Goal: Task Accomplishment & Management: Use online tool/utility

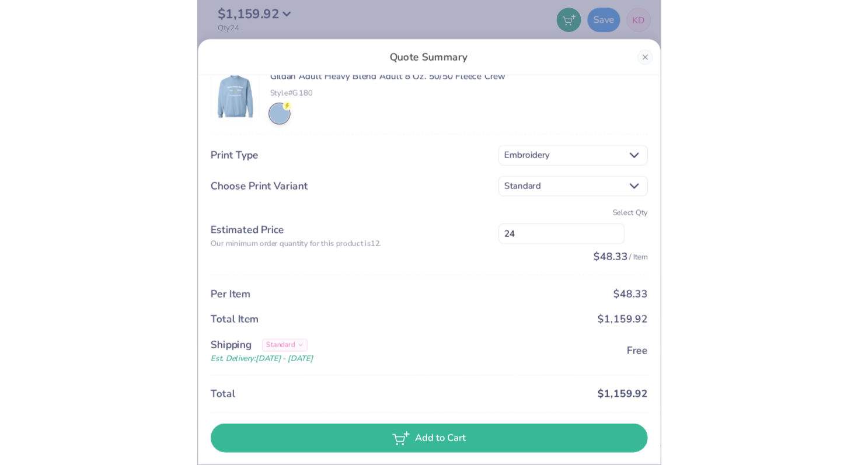
scroll to position [16, 0]
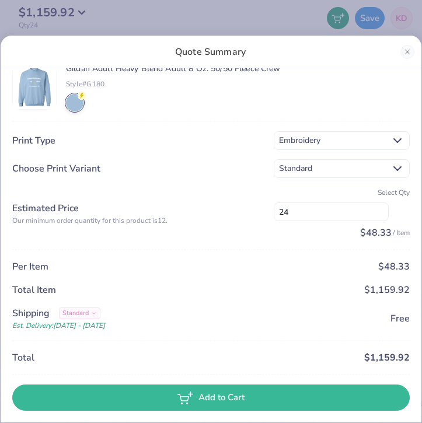
click at [401, 57] on div "Quote Summary" at bounding box center [211, 52] width 421 height 33
click at [404, 54] on button "Close" at bounding box center [407, 52] width 14 height 14
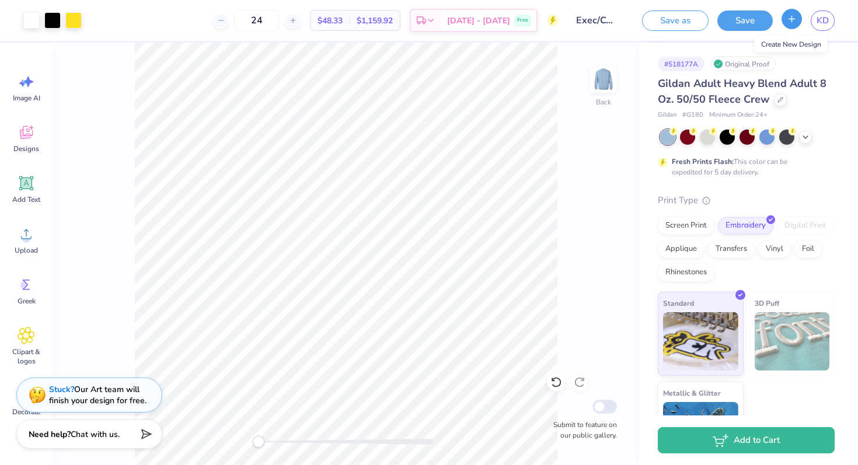
click at [421, 19] on line "button" at bounding box center [792, 19] width 6 height 0
checkbox input "true"
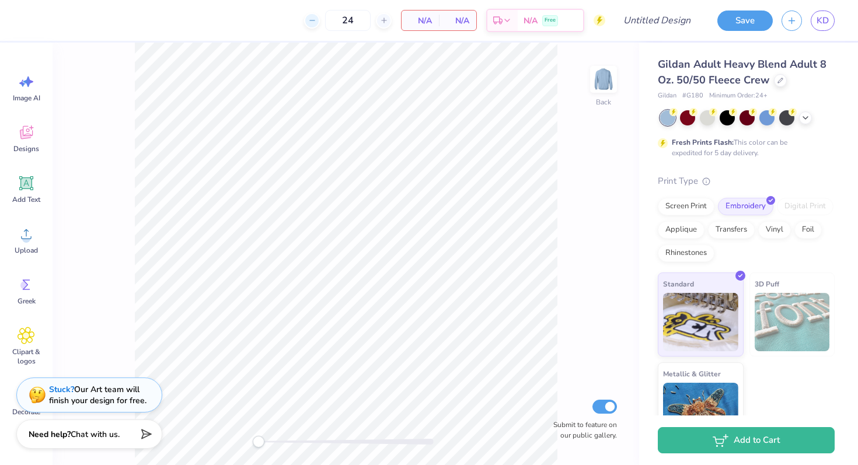
click at [312, 21] on icon at bounding box center [312, 20] width 8 height 8
click at [385, 19] on icon at bounding box center [384, 20] width 8 height 8
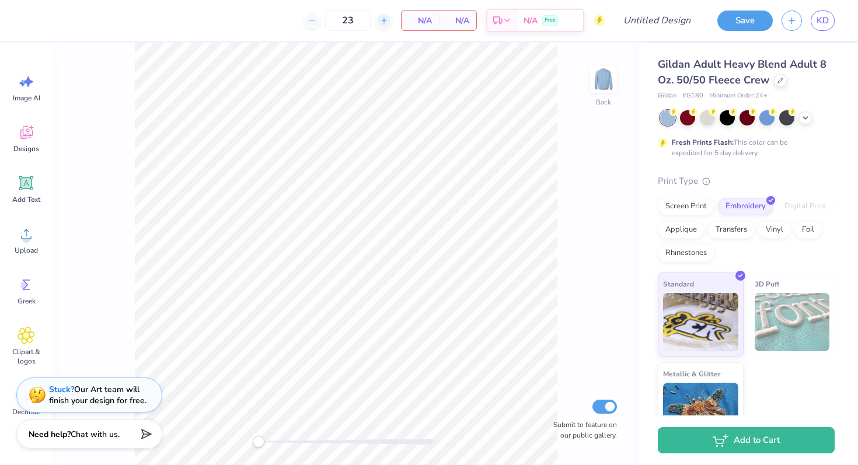
click at [385, 19] on icon at bounding box center [384, 20] width 8 height 8
click at [313, 25] on div at bounding box center [312, 21] width 16 height 16
click at [309, 19] on icon at bounding box center [312, 20] width 8 height 8
click at [314, 21] on icon at bounding box center [312, 20] width 8 height 8
click at [387, 23] on icon at bounding box center [384, 20] width 8 height 8
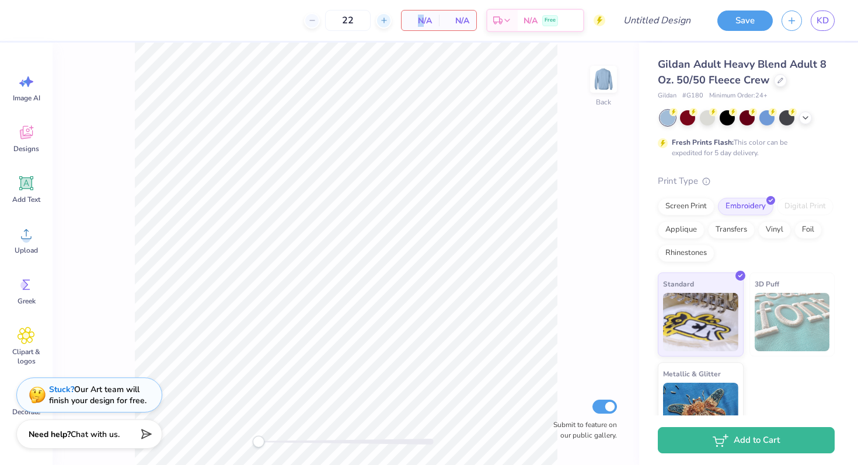
click at [387, 23] on icon at bounding box center [384, 20] width 8 height 8
click at [316, 24] on div at bounding box center [312, 21] width 16 height 16
type input "24"
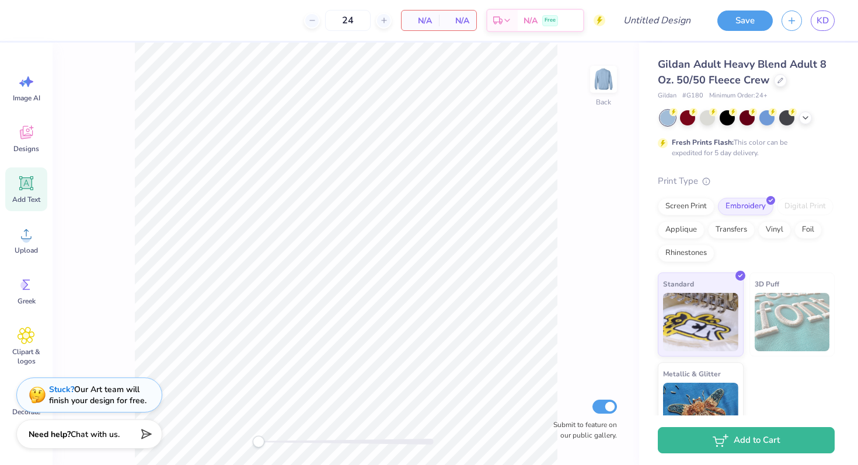
click at [24, 200] on span "Add Text" at bounding box center [26, 199] width 28 height 9
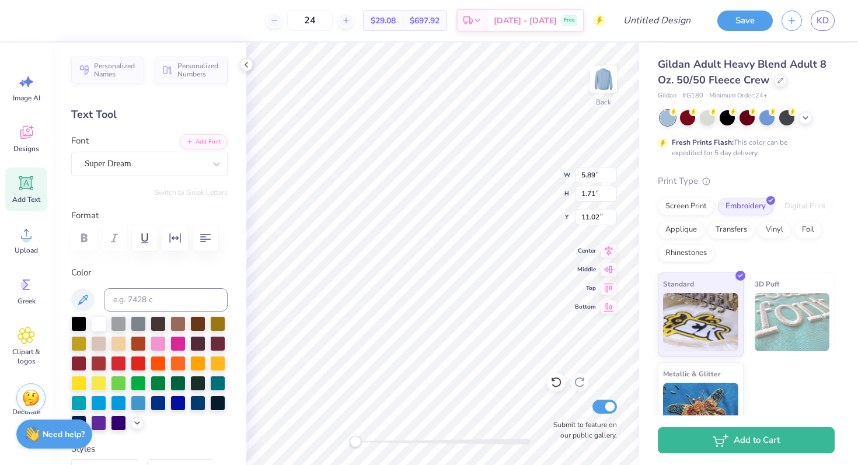
type textarea "T"
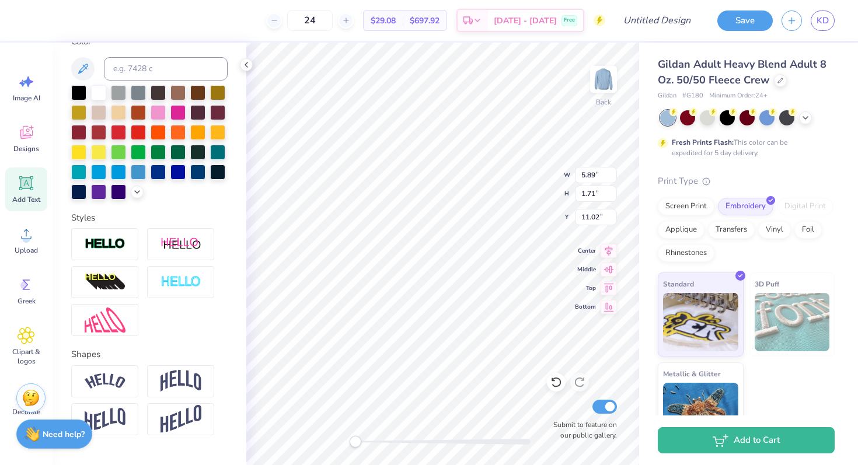
scroll to position [259, 0]
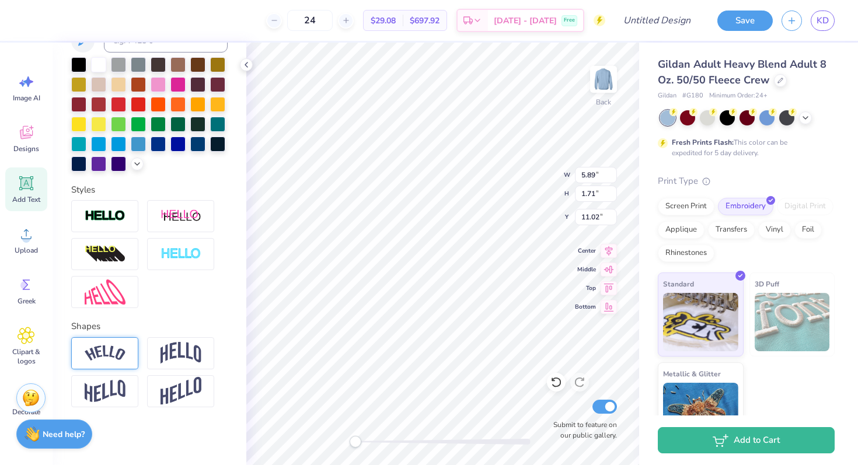
type textarea "ESA Exec/Comm"
click at [100, 354] on img at bounding box center [105, 353] width 41 height 16
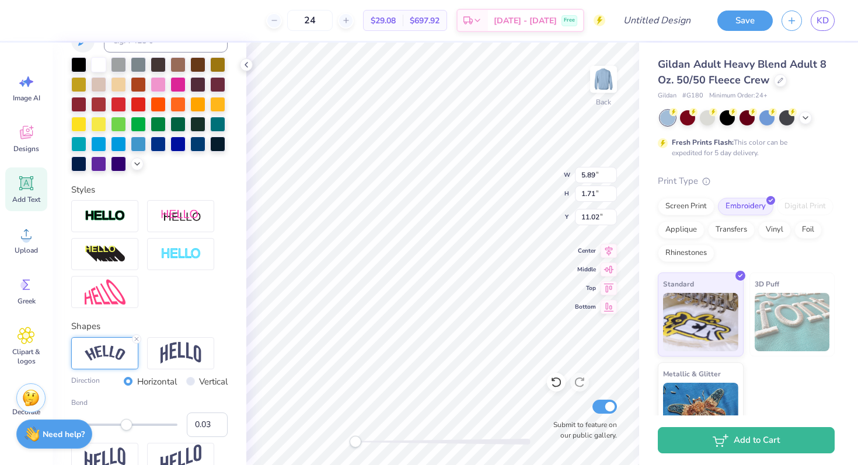
type input "0.04"
drag, startPoint x: 148, startPoint y: 427, endPoint x: 128, endPoint y: 427, distance: 19.9
click at [128, 423] on div "Accessibility label" at bounding box center [127, 425] width 12 height 12
type input "0.21"
drag, startPoint x: 127, startPoint y: 425, endPoint x: 135, endPoint y: 425, distance: 8.8
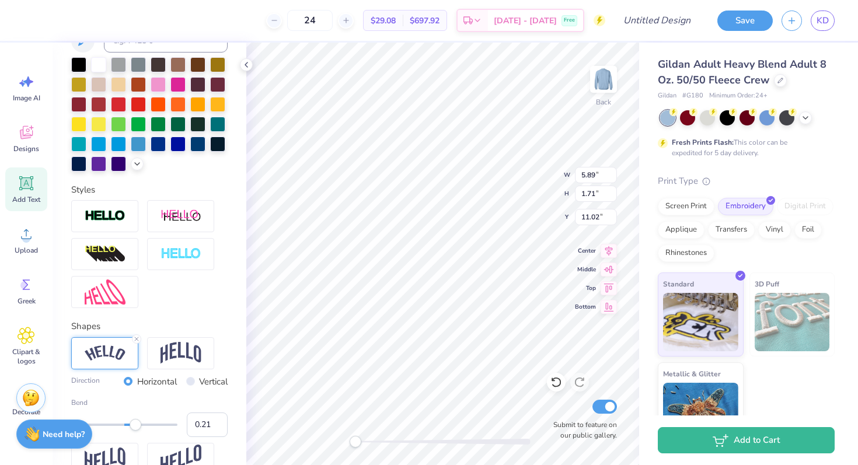
click at [135, 423] on div "Accessibility label" at bounding box center [136, 425] width 12 height 12
type input "0.38"
drag, startPoint x: 137, startPoint y: 425, endPoint x: 145, endPoint y: 425, distance: 8.2
click at [145, 423] on div "Accessibility label" at bounding box center [145, 425] width 12 height 12
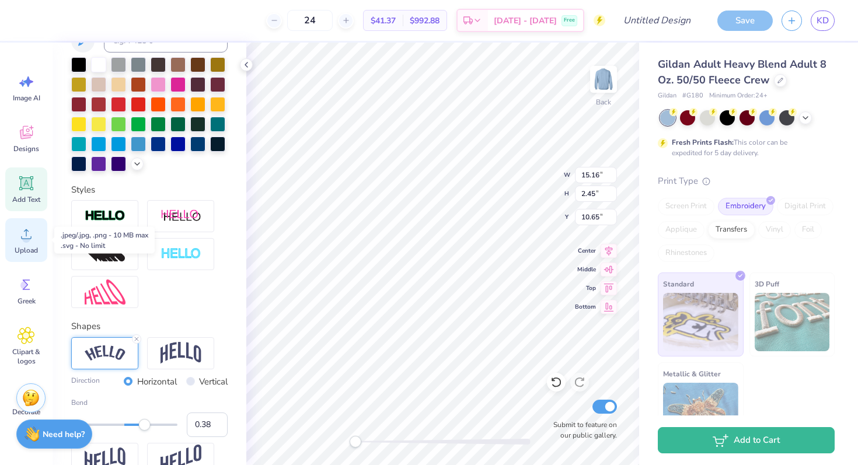
click at [19, 239] on icon at bounding box center [27, 234] width 18 height 18
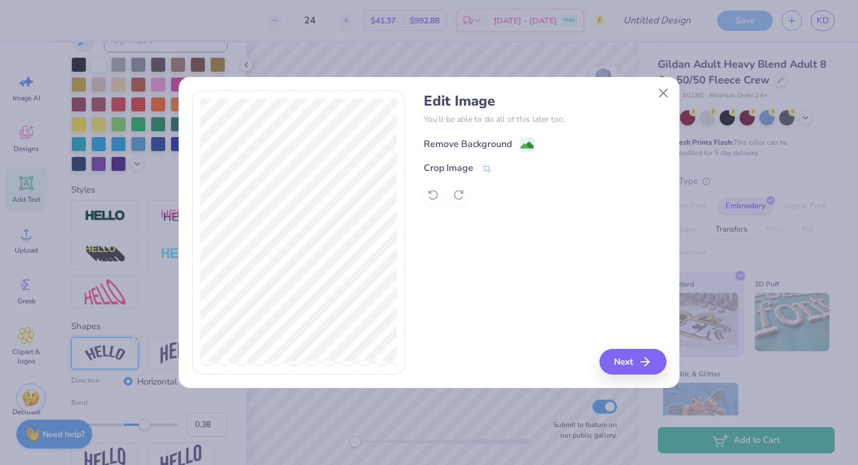
click at [421, 141] on div "Remove Background" at bounding box center [479, 144] width 110 height 15
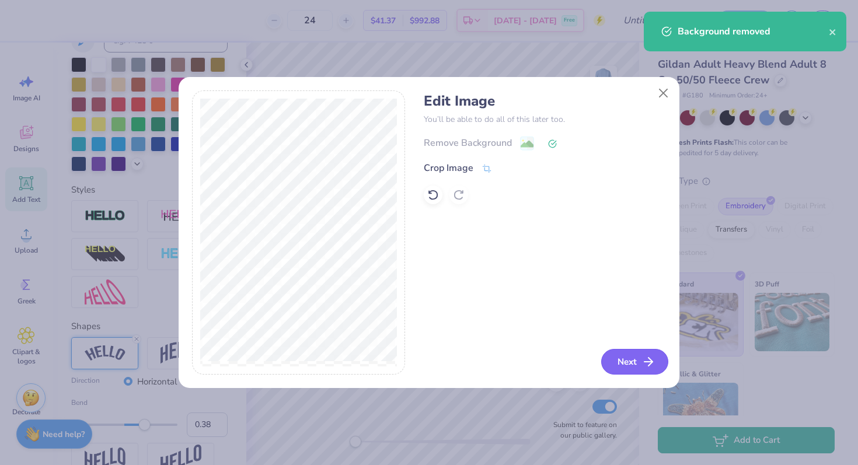
click at [421, 357] on button "Next" at bounding box center [634, 362] width 67 height 26
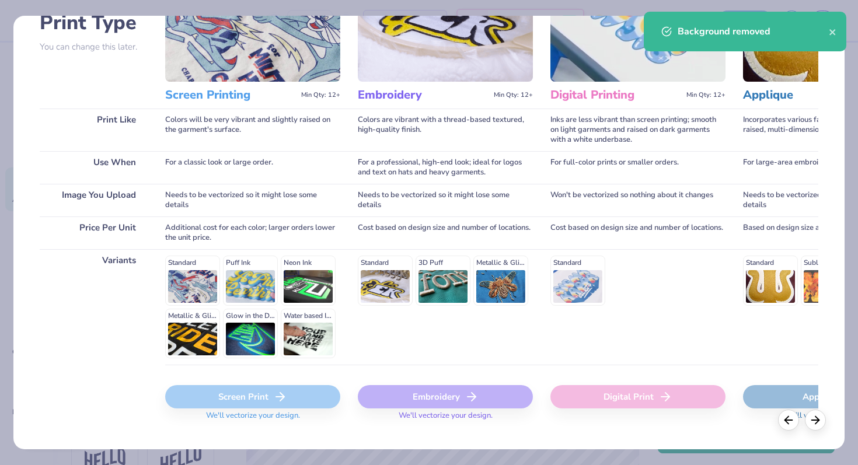
scroll to position [111, 0]
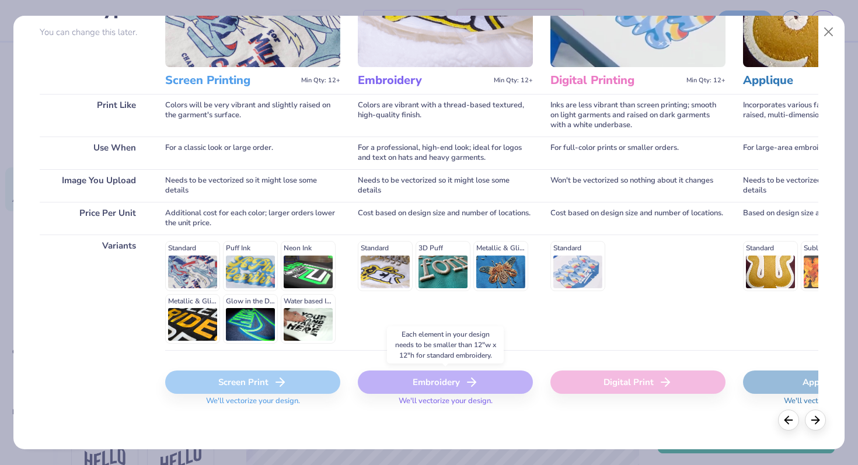
click at [421, 373] on div "Embroidery" at bounding box center [445, 382] width 175 height 23
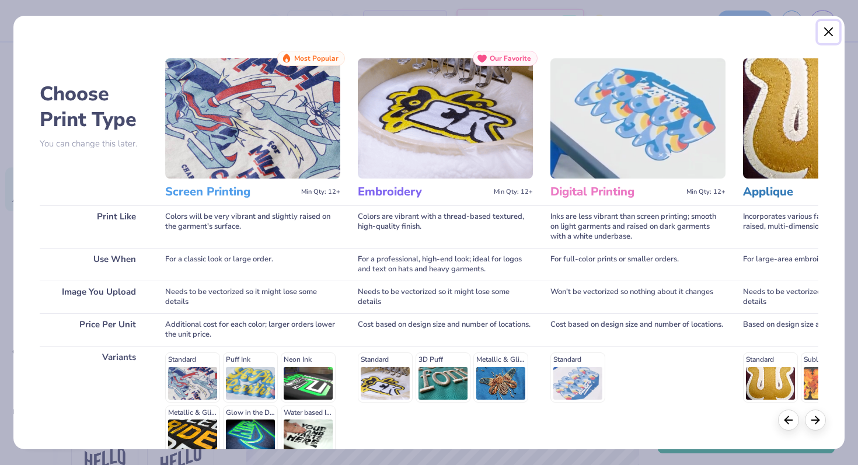
click at [421, 25] on button "Close" at bounding box center [829, 32] width 22 height 22
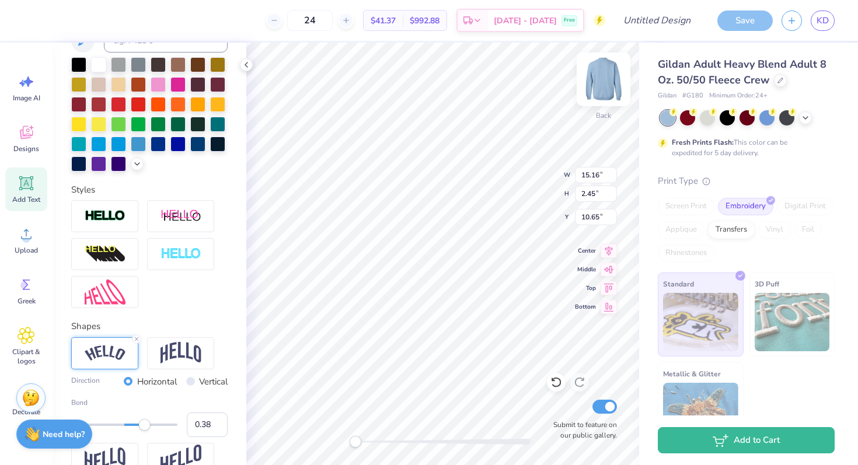
type textarea "x"
type input "2.09"
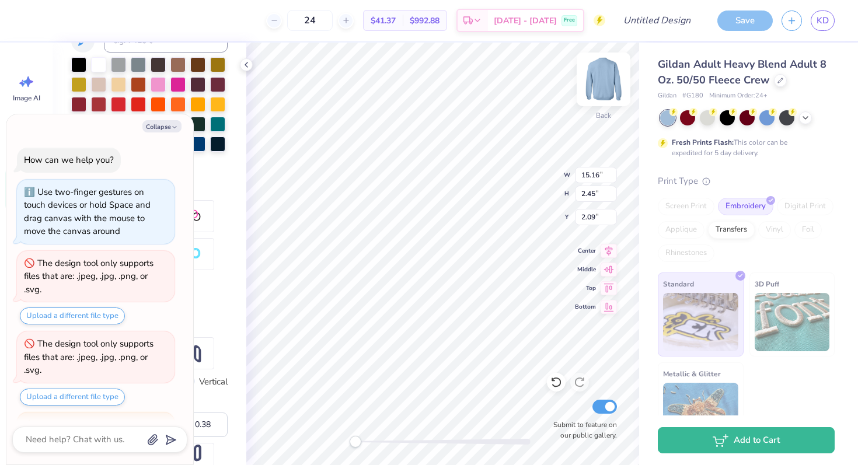
scroll to position [90, 0]
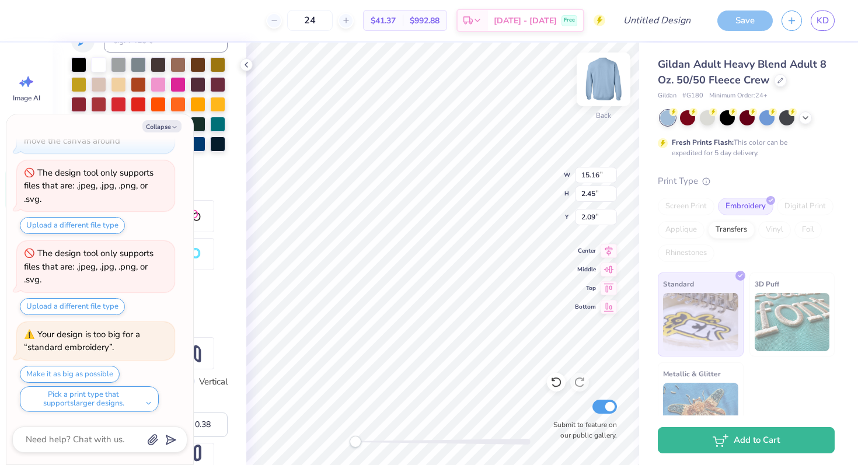
type textarea "x"
type input "9.72"
type input "1.57"
type input "2.97"
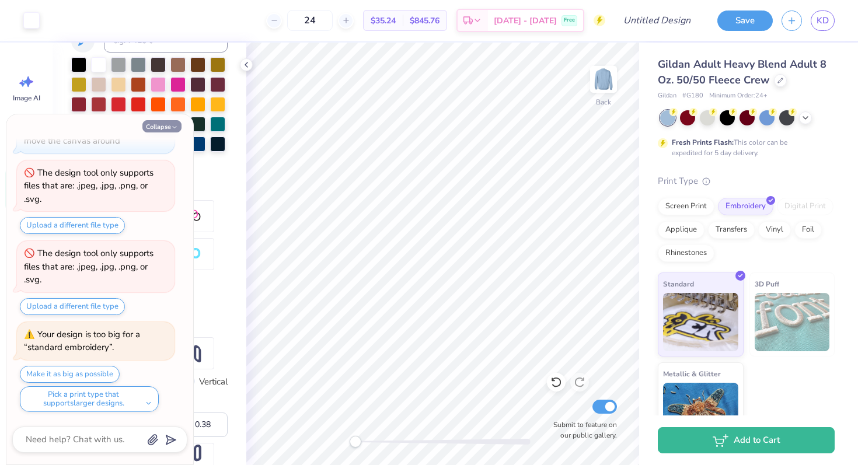
click at [159, 120] on button "Collapse" at bounding box center [161, 126] width 39 height 12
type textarea "x"
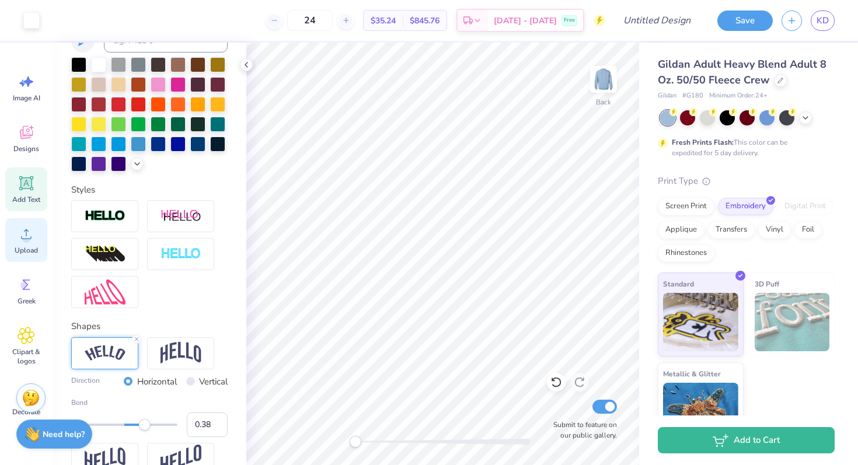
click at [28, 240] on circle at bounding box center [26, 239] width 8 height 8
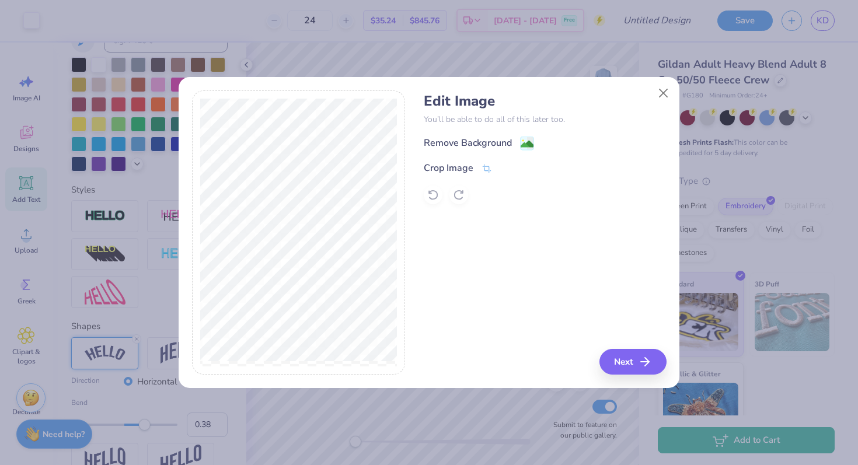
click at [421, 134] on div "Edit Image You’ll be able to do all of this later too. Remove Background Crop I…" at bounding box center [545, 148] width 242 height 111
click at [421, 141] on div "Remove Background" at bounding box center [468, 144] width 88 height 14
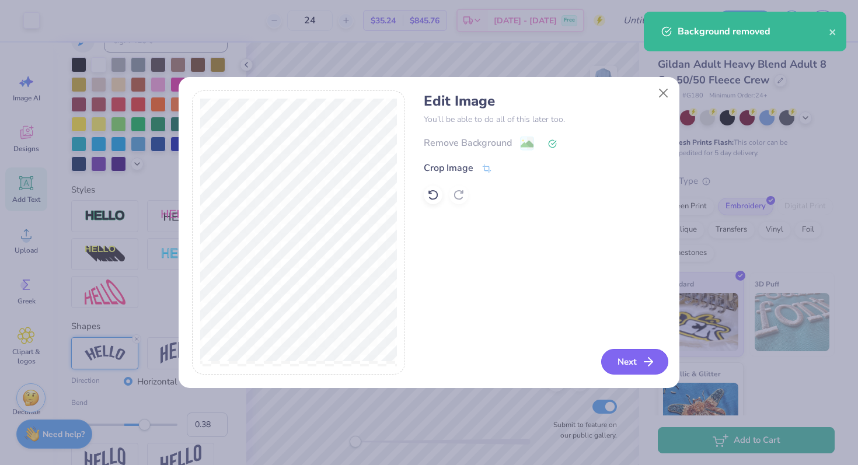
click at [421, 359] on button "Next" at bounding box center [634, 362] width 67 height 26
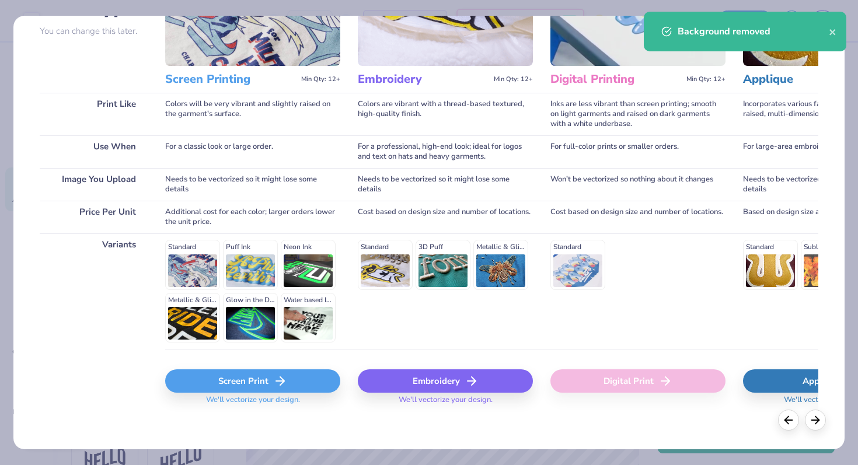
scroll to position [117, 0]
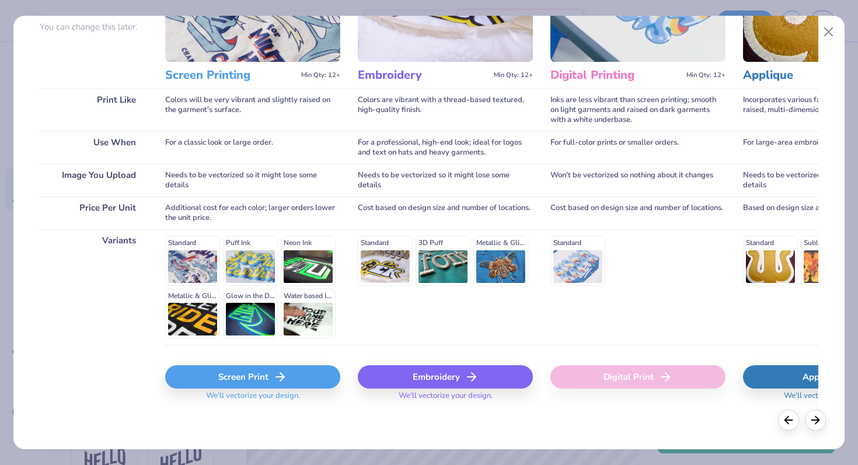
click at [421, 383] on icon at bounding box center [472, 377] width 14 height 14
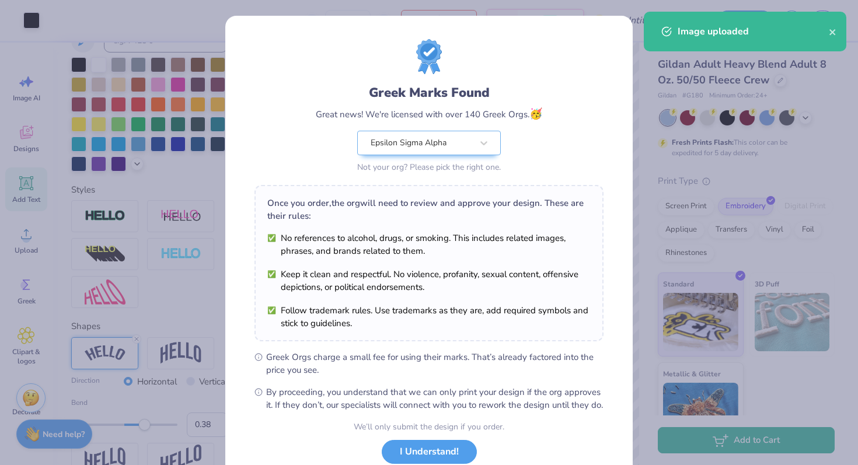
click at [421, 337] on div "Once you order, the org will need to review and approve your design. These are …" at bounding box center [428, 263] width 349 height 156
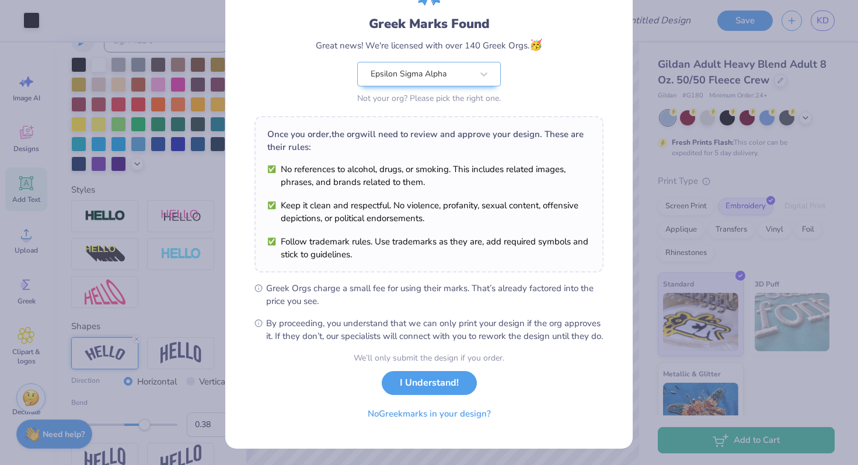
scroll to position [81, 0]
click at [421, 374] on button "I Understand!" at bounding box center [429, 380] width 95 height 24
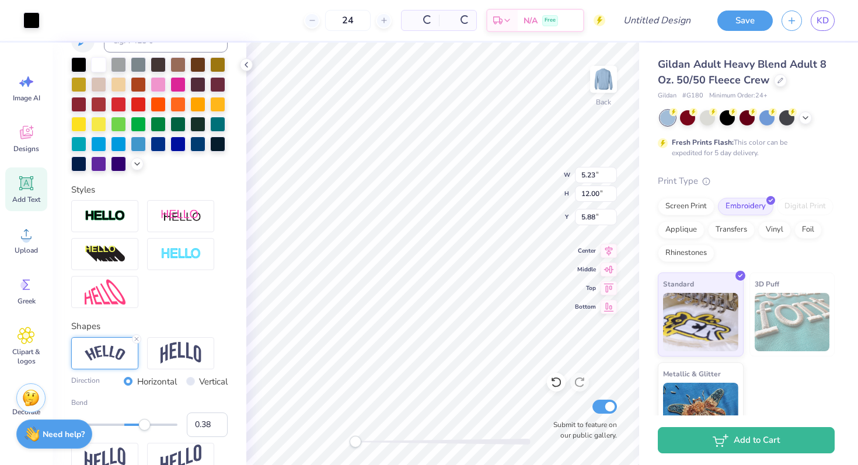
scroll to position [0, 0]
type input "2.23"
type input "5.12"
click at [76, 120] on div at bounding box center [78, 123] width 15 height 15
click at [97, 57] on div at bounding box center [98, 63] width 15 height 15
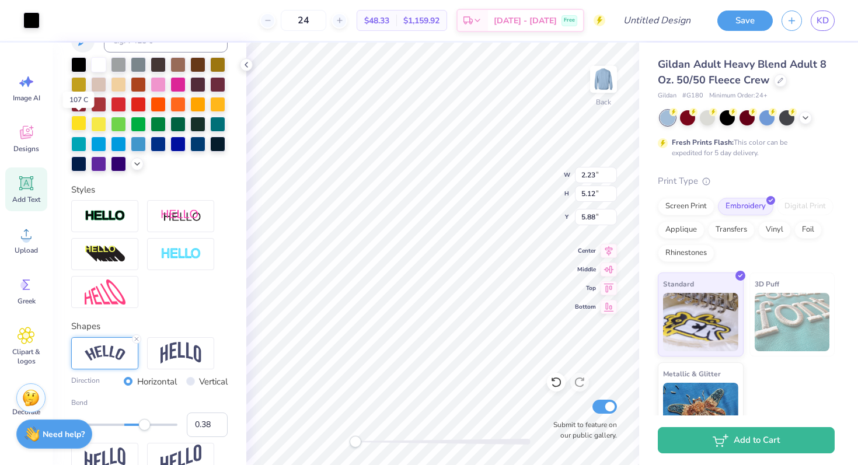
click at [80, 125] on div at bounding box center [78, 123] width 15 height 15
click at [99, 71] on div at bounding box center [98, 63] width 15 height 15
click at [27, 242] on circle at bounding box center [26, 239] width 8 height 8
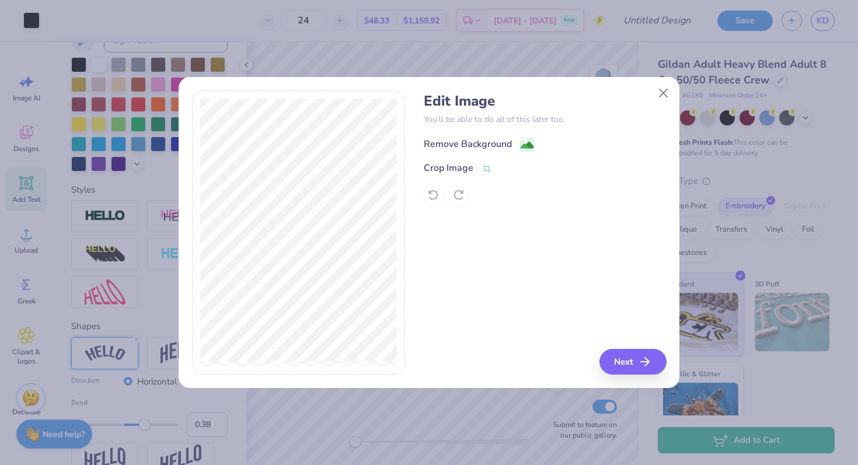
click at [421, 139] on div "Remove Background" at bounding box center [468, 144] width 88 height 14
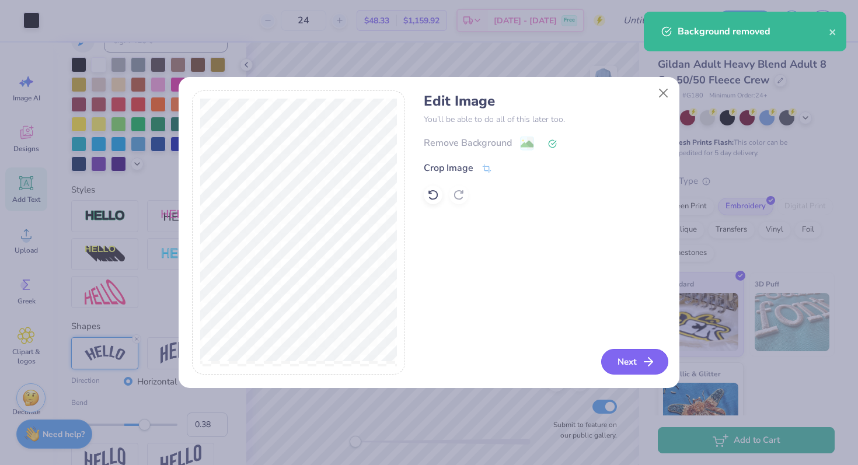
click at [421, 357] on button "Next" at bounding box center [634, 362] width 67 height 26
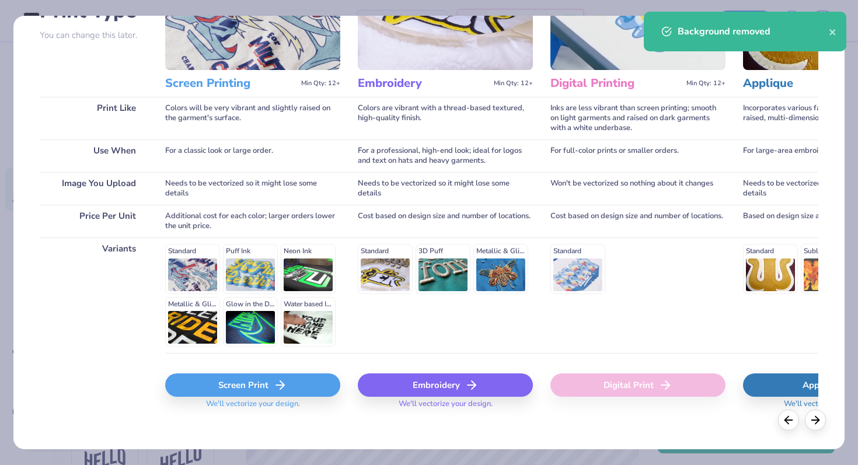
scroll to position [117, 0]
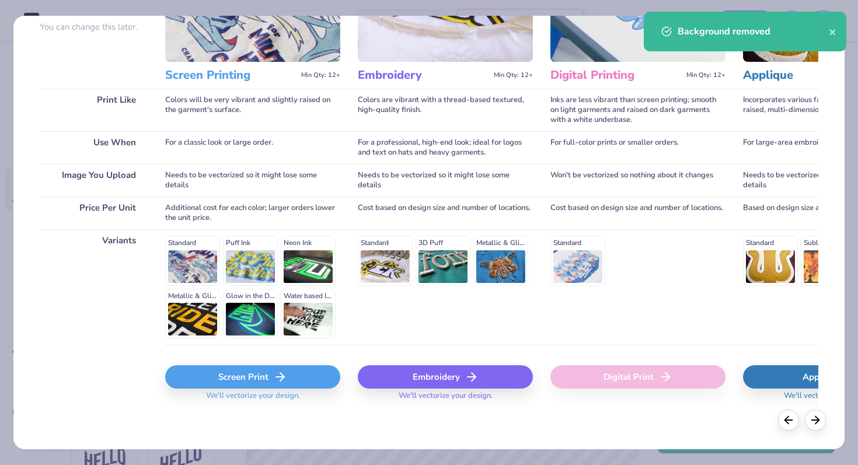
click at [421, 383] on div "Embroidery" at bounding box center [445, 376] width 175 height 23
type input "5.23"
type input "12.00"
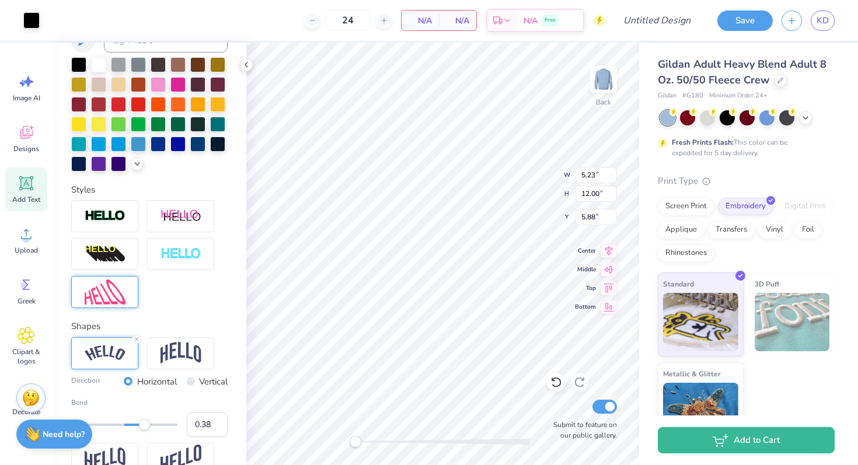
scroll to position [327, 0]
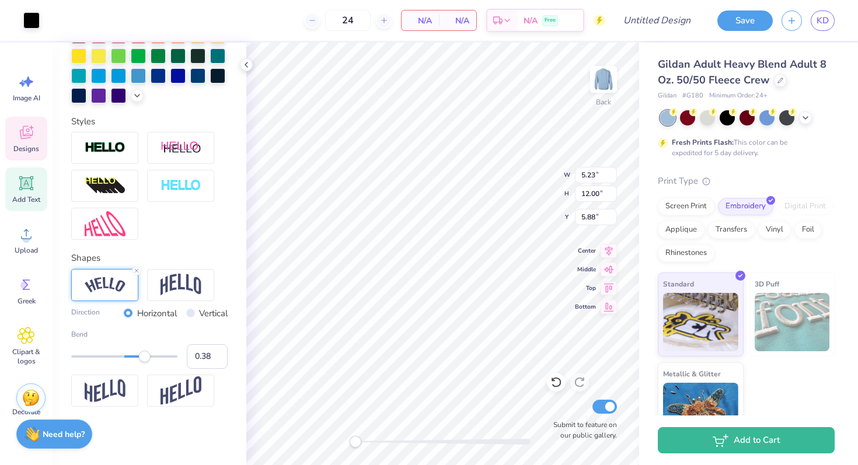
click at [21, 149] on span "Designs" at bounding box center [26, 148] width 26 height 9
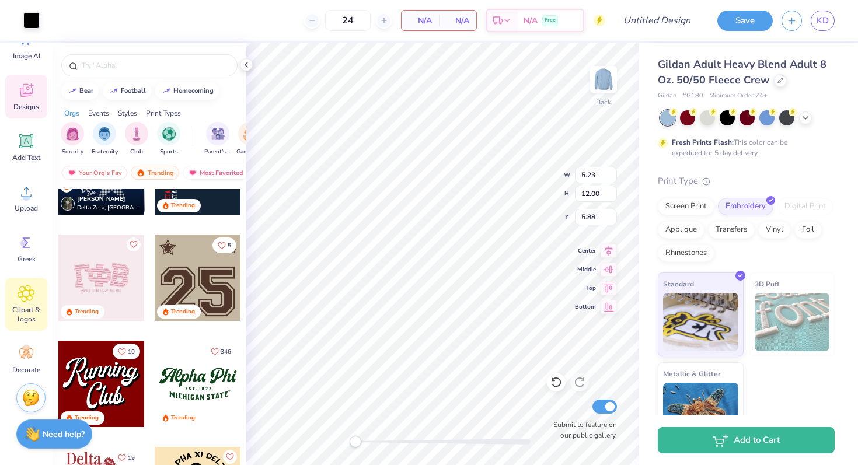
scroll to position [46, 0]
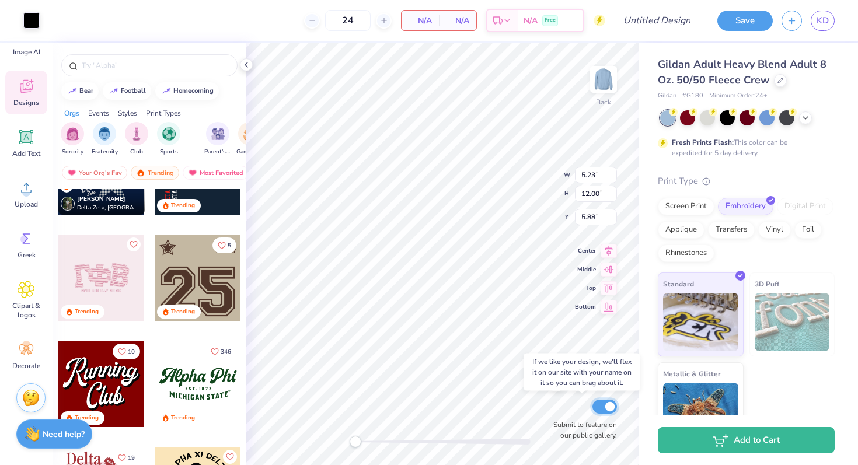
click at [421, 405] on input "Submit to feature on our public gallery." at bounding box center [604, 407] width 25 height 14
checkbox input "false"
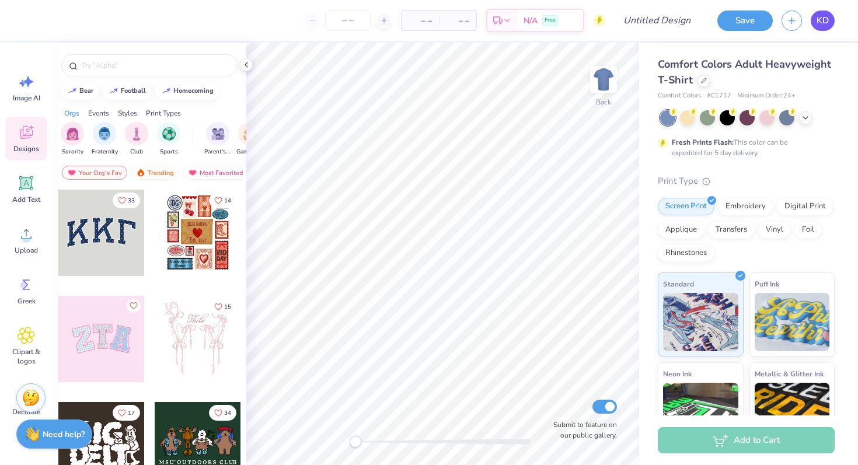
click at [828, 20] on span "KD" at bounding box center [822, 20] width 12 height 13
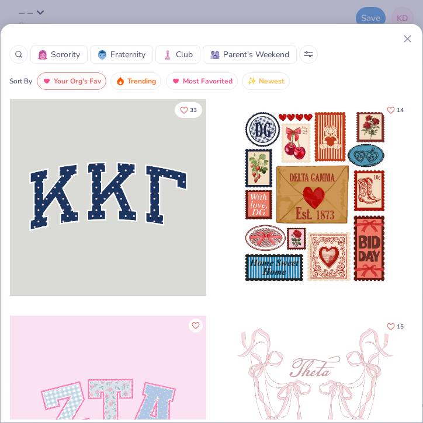
click at [407, 40] on icon at bounding box center [407, 39] width 12 height 12
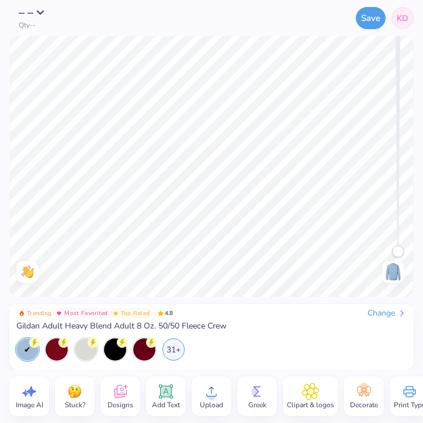
click at [167, 390] on icon at bounding box center [165, 391] width 11 height 11
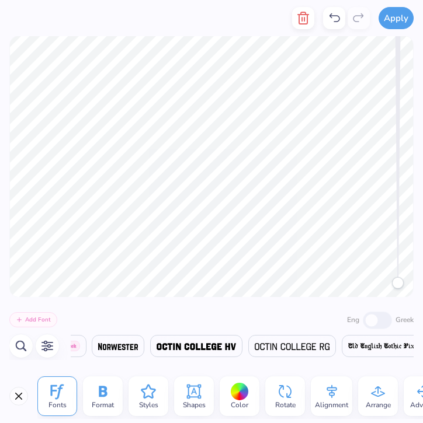
scroll to position [0, 20315]
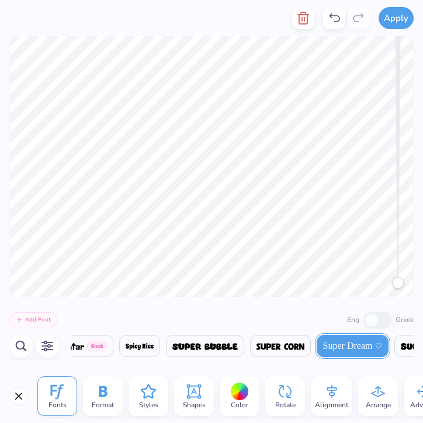
type textarea "T"
type textarea "ESA Exec/Comm"
click at [189, 392] on icon at bounding box center [194, 392] width 14 height 14
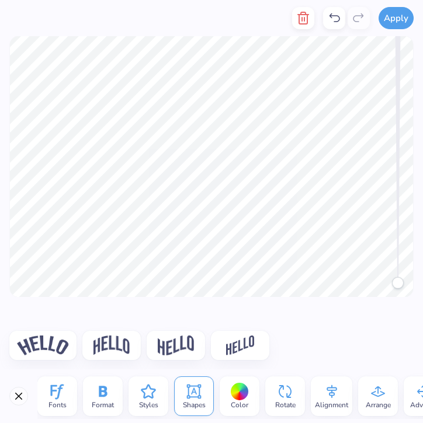
click at [36, 348] on img at bounding box center [43, 346] width 52 height 20
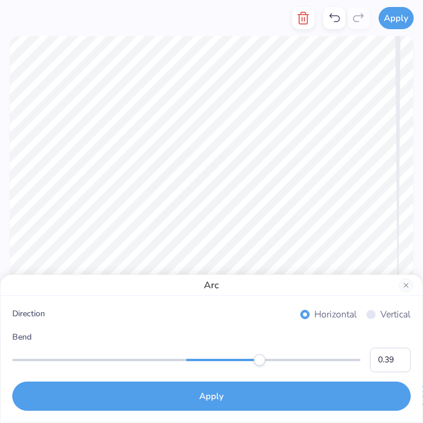
type input "0.38"
drag, startPoint x: 273, startPoint y: 357, endPoint x: 252, endPoint y: 358, distance: 20.5
click at [252, 358] on div "Accessibility label" at bounding box center [252, 360] width 12 height 12
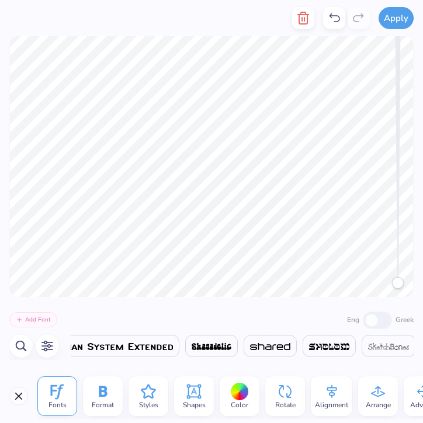
scroll to position [0, 20315]
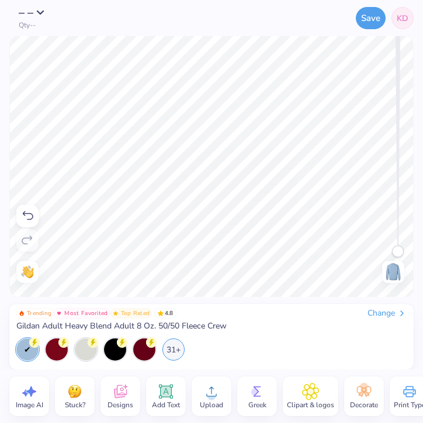
click at [214, 394] on circle at bounding box center [211, 396] width 8 height 8
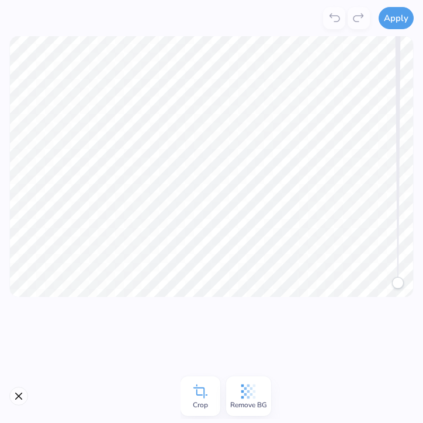
click at [241, 395] on icon at bounding box center [248, 392] width 18 height 18
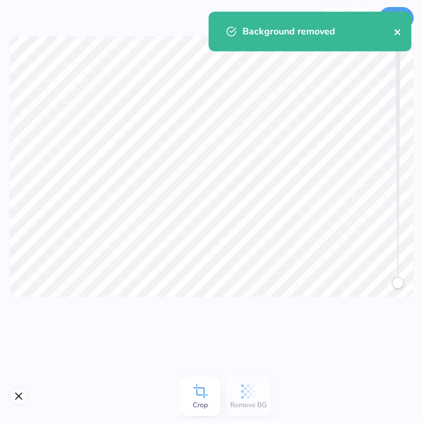
click at [398, 30] on icon "close" at bounding box center [397, 32] width 6 height 6
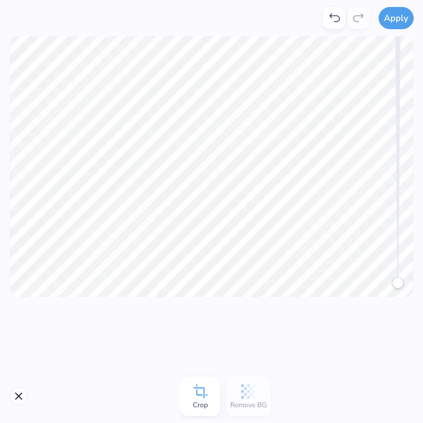
click at [400, 14] on div "Background removed" at bounding box center [309, 11] width 207 height 5
click at [397, 13] on button "Apply" at bounding box center [395, 16] width 35 height 22
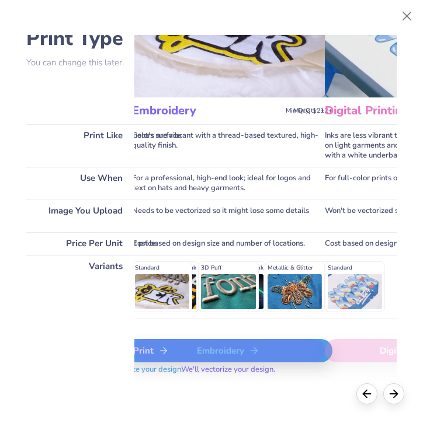
scroll to position [66, 211]
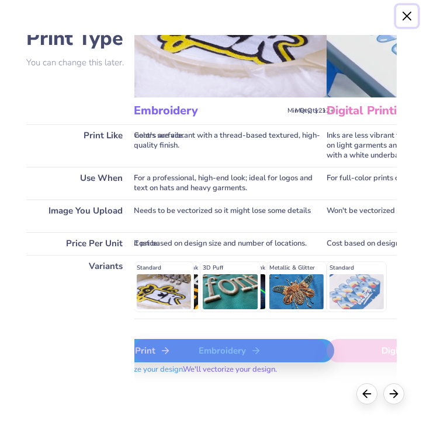
click at [411, 10] on button "Close" at bounding box center [407, 16] width 22 height 22
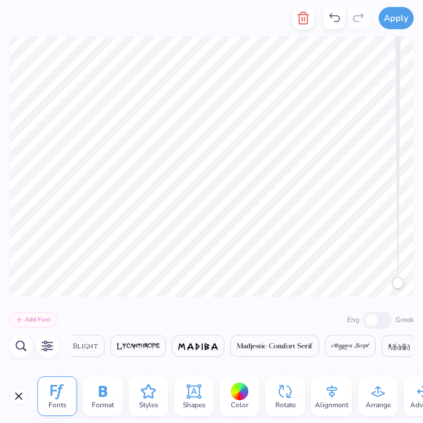
scroll to position [0, 16013]
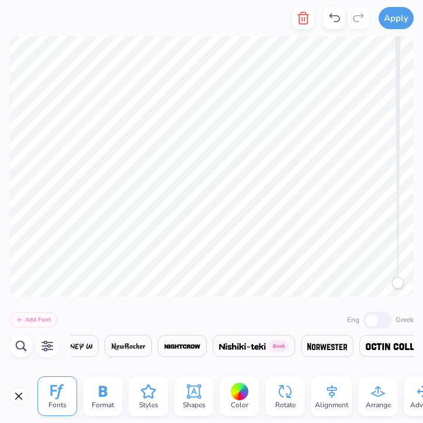
click at [196, 391] on icon at bounding box center [194, 392] width 18 height 18
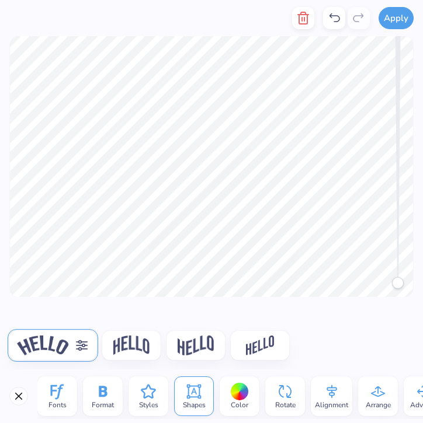
click at [68, 393] on div "Fonts" at bounding box center [57, 396] width 40 height 40
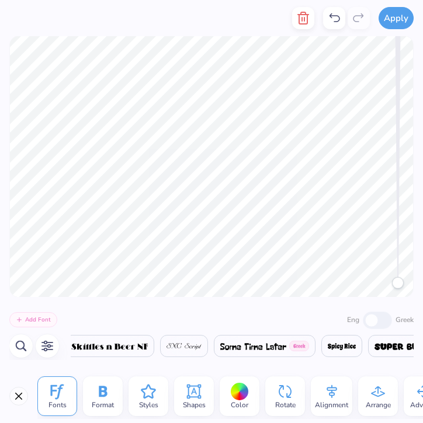
scroll to position [0, 20315]
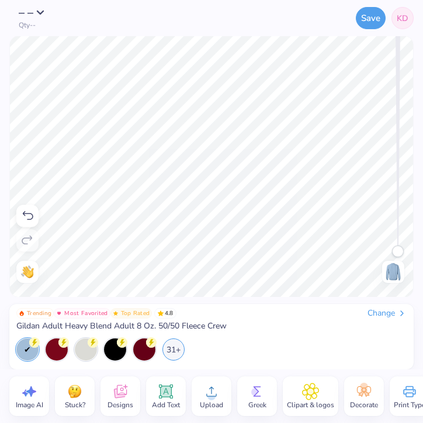
click at [215, 392] on icon at bounding box center [212, 392] width 18 height 18
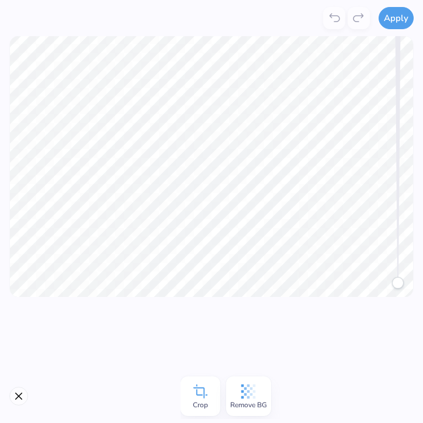
click at [246, 390] on icon at bounding box center [248, 392] width 18 height 18
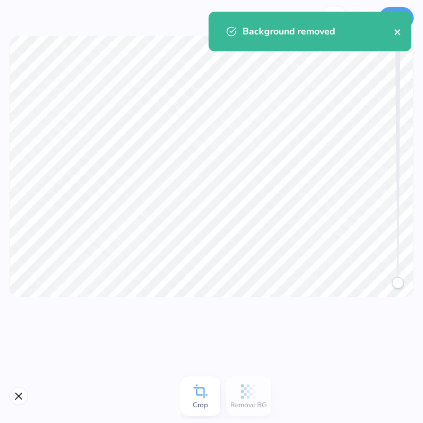
click at [399, 32] on icon "close" at bounding box center [397, 31] width 8 height 9
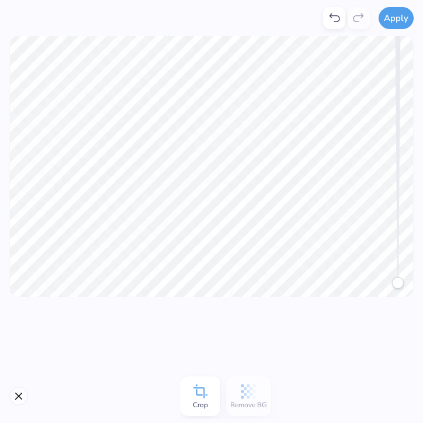
click at [395, 17] on button "Apply" at bounding box center [395, 18] width 35 height 22
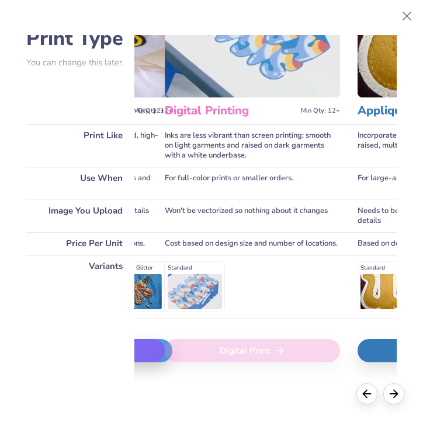
scroll to position [75, 320]
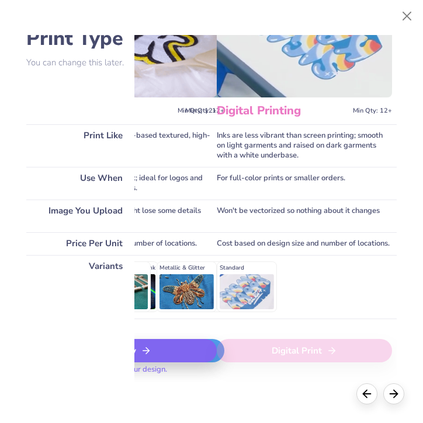
click at [179, 345] on div "Embroidery" at bounding box center [120, 350] width 193 height 23
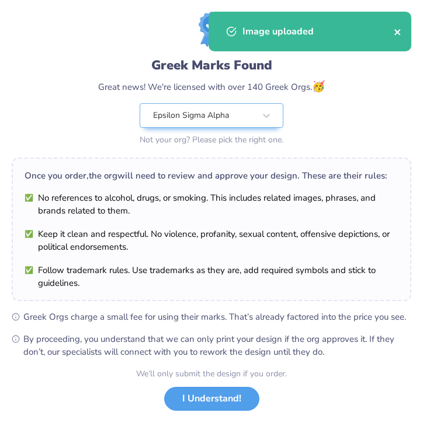
click at [397, 34] on icon "close" at bounding box center [397, 31] width 8 height 9
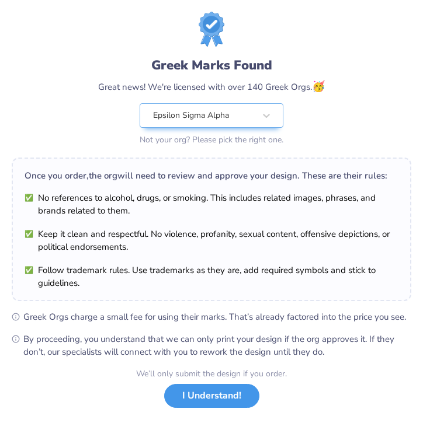
click at [213, 397] on button "I Understand!" at bounding box center [211, 396] width 95 height 24
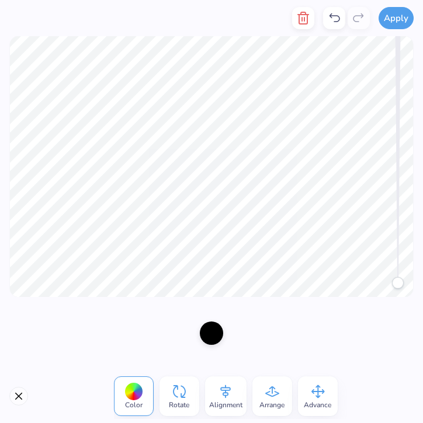
click at [138, 395] on div at bounding box center [133, 392] width 18 height 18
click at [134, 388] on div at bounding box center [133, 392] width 18 height 18
click at [212, 328] on div at bounding box center [211, 331] width 23 height 23
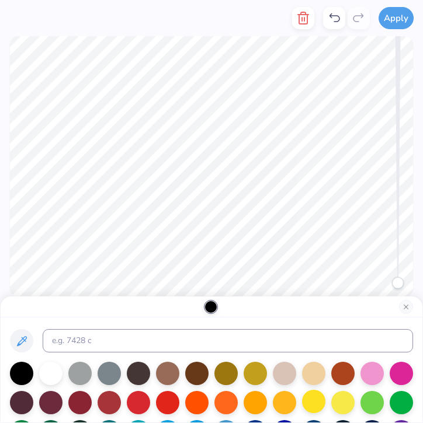
click at [313, 402] on div at bounding box center [313, 401] width 23 height 23
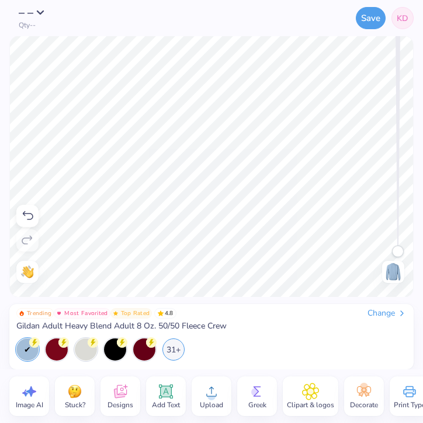
click at [156, 392] on div "Add Text" at bounding box center [166, 396] width 40 height 40
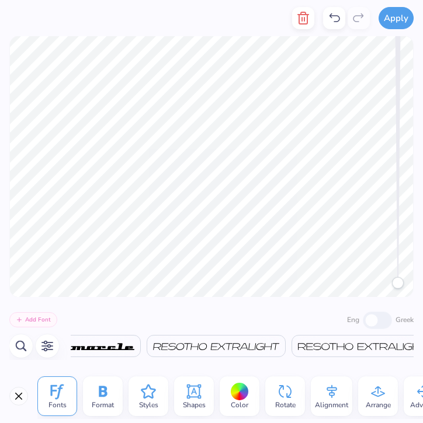
scroll to position [0, 20315]
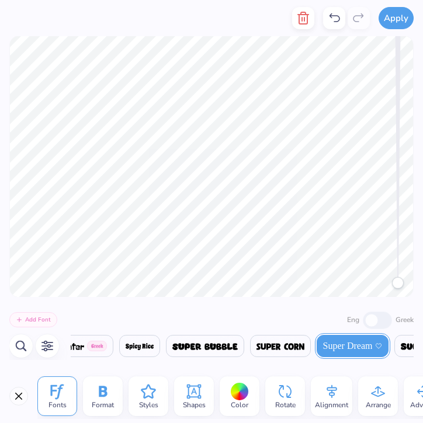
type textarea "T"
type textarea "25-26"
click at [189, 398] on icon at bounding box center [194, 392] width 14 height 14
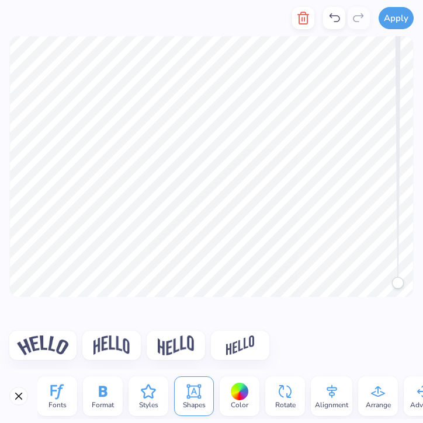
click at [49, 353] on img at bounding box center [43, 346] width 52 height 20
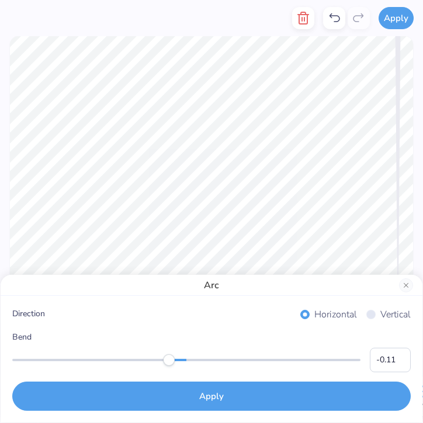
type input "-0.12"
drag, startPoint x: 274, startPoint y: 361, endPoint x: 165, endPoint y: 368, distance: 109.4
click at [165, 368] on div "Bend -0.12" at bounding box center [211, 351] width 398 height 41
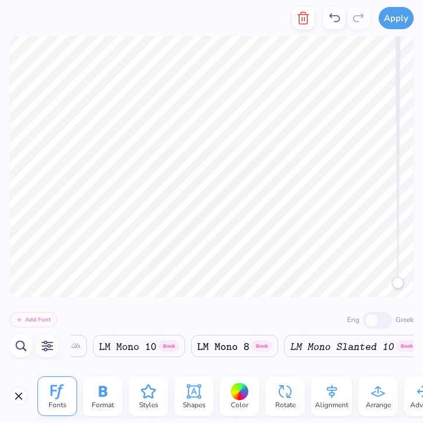
scroll to position [0, 15508]
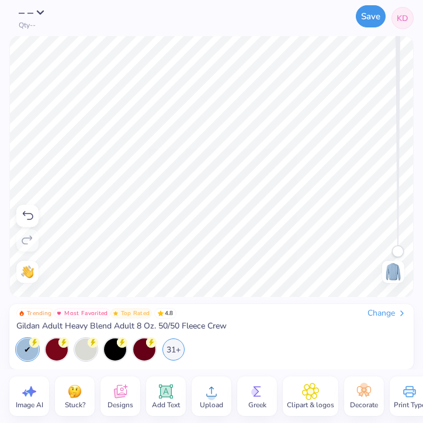
click at [369, 23] on button "Save" at bounding box center [370, 16] width 30 height 22
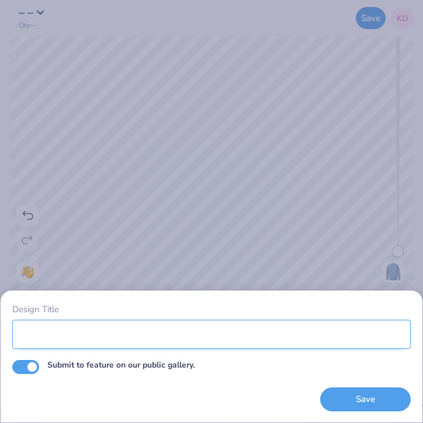
click at [170, 327] on input "Design Title" at bounding box center [211, 334] width 398 height 29
type input "Exec/Comm Crewneck"
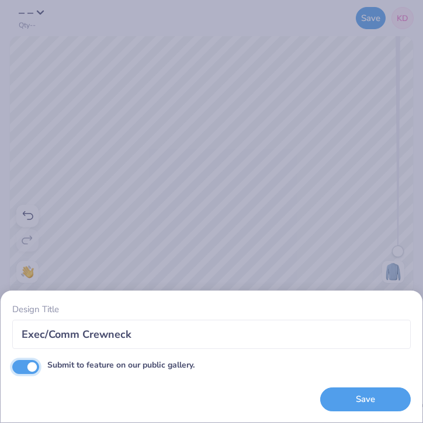
click at [26, 367] on input "Submit to feature on our public gallery." at bounding box center [25, 367] width 27 height 14
checkbox input "false"
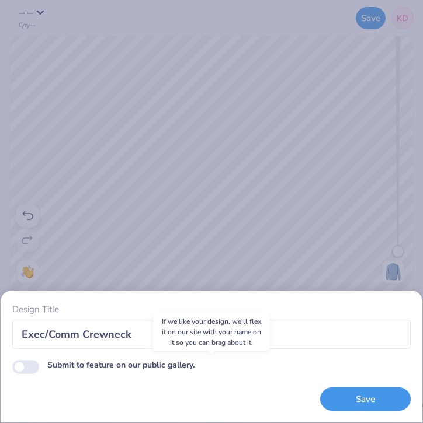
click at [363, 395] on button "Save" at bounding box center [365, 400] width 90 height 24
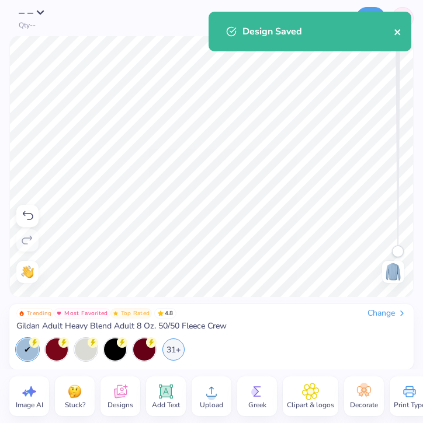
click at [394, 33] on icon "close" at bounding box center [397, 31] width 8 height 9
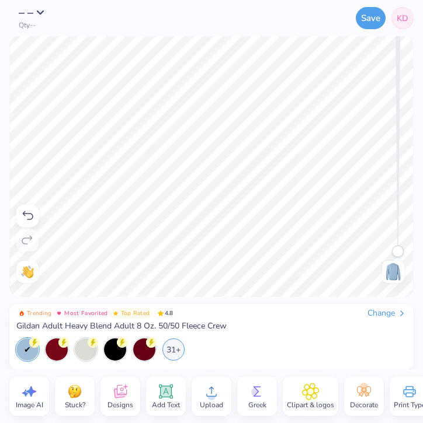
click at [397, 20] on span "KD" at bounding box center [402, 18] width 12 height 12
click at [24, 212] on icon at bounding box center [28, 215] width 11 height 9
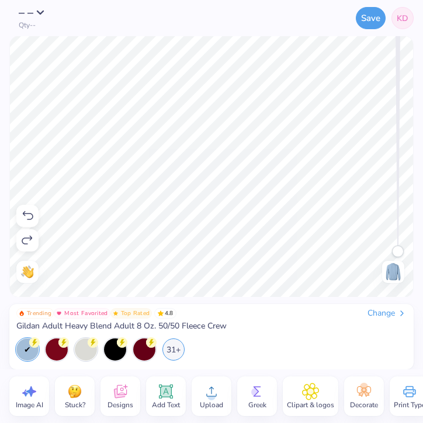
click at [24, 212] on icon at bounding box center [28, 215] width 11 height 9
click at [24, 212] on div "Need help? Chat with us. Back" at bounding box center [211, 166] width 423 height 261
click at [24, 212] on icon at bounding box center [28, 215] width 11 height 9
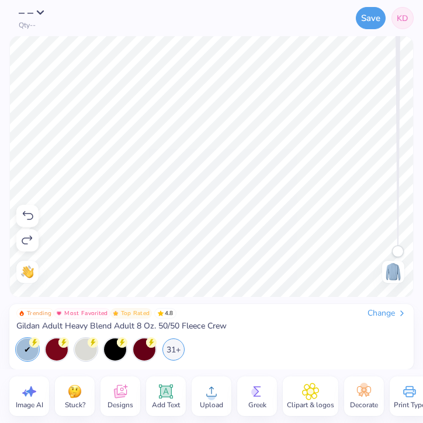
click at [24, 212] on icon at bounding box center [28, 215] width 11 height 9
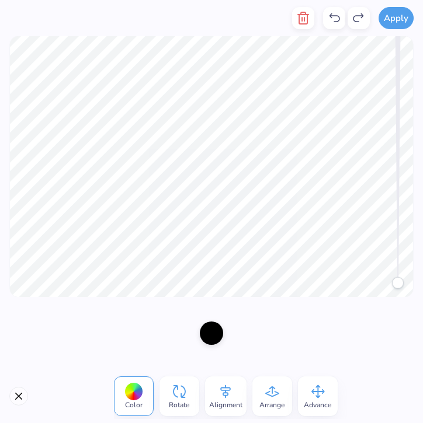
click at [24, 212] on div at bounding box center [211, 166] width 423 height 261
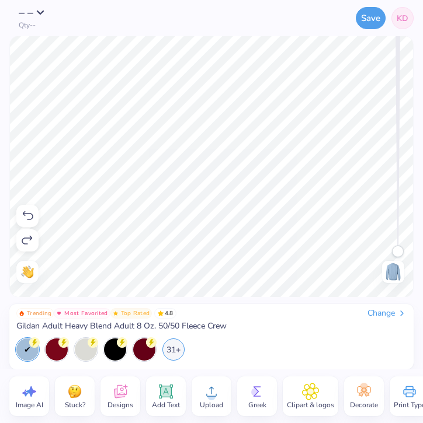
click at [24, 212] on icon at bounding box center [28, 215] width 11 height 9
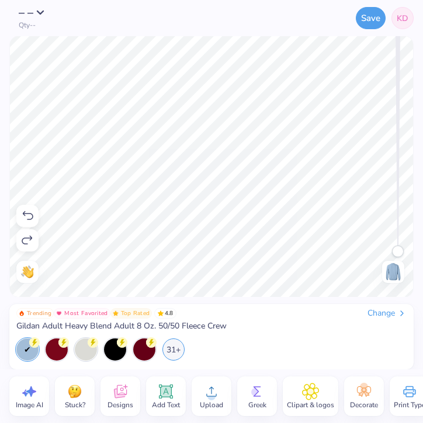
click at [24, 212] on icon at bounding box center [28, 215] width 11 height 9
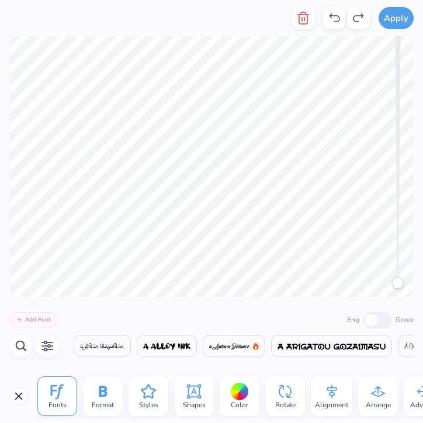
click at [24, 212] on div at bounding box center [211, 166] width 423 height 261
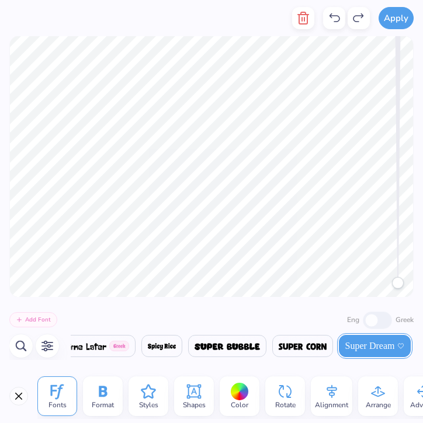
scroll to position [0, 20315]
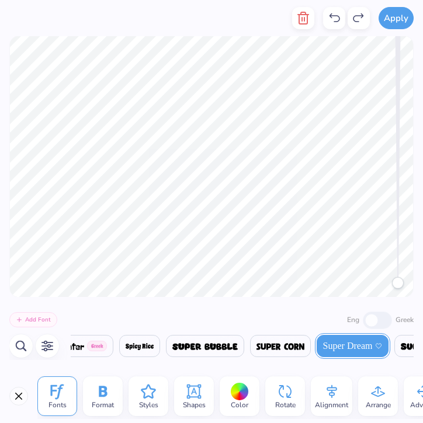
type textarea "T"
type textarea "Epsilon Sigma Alpha"
click at [46, 345] on icon "button" at bounding box center [47, 346] width 14 height 14
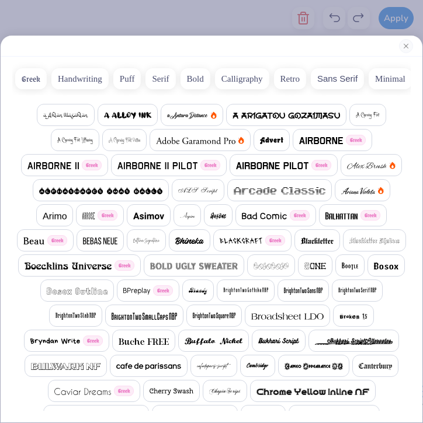
click at [292, 77] on button "Retro" at bounding box center [290, 78] width 32 height 21
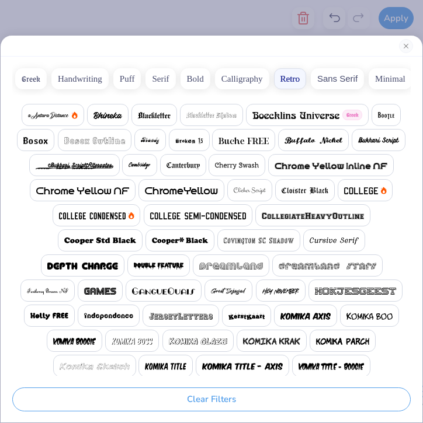
scroll to position [0, 6367]
click at [238, 162] on img at bounding box center [237, 165] width 44 height 7
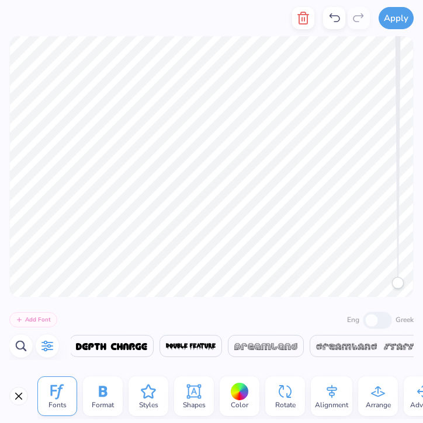
scroll to position [0, 1003]
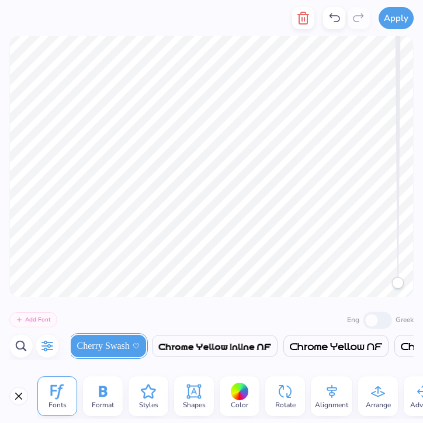
click at [189, 400] on span "Shapes" at bounding box center [194, 404] width 23 height 9
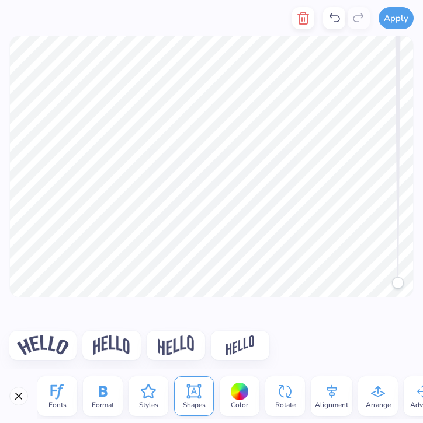
click at [48, 334] on div at bounding box center [42, 345] width 67 height 29
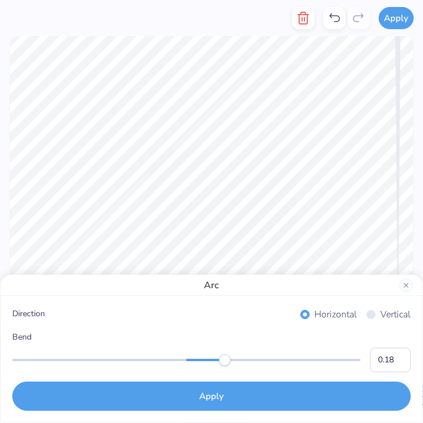
type input "0.17"
drag, startPoint x: 271, startPoint y: 359, endPoint x: 216, endPoint y: 361, distance: 55.5
click at [219, 361] on div "Accessibility label" at bounding box center [225, 360] width 12 height 12
type input "0.19"
click at [219, 361] on div "Accessibility label" at bounding box center [218, 360] width 12 height 12
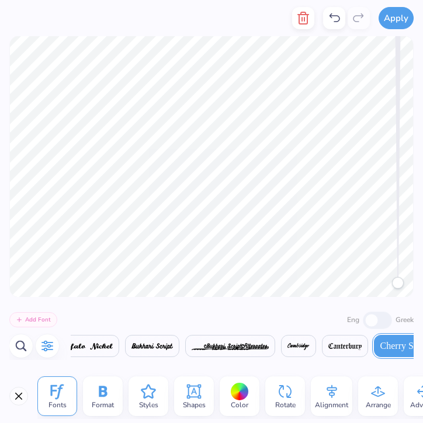
scroll to position [0, 741]
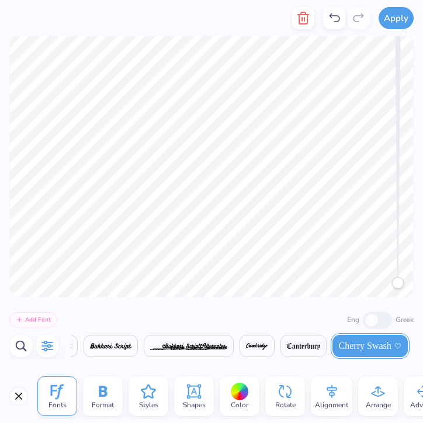
click at [191, 392] on icon at bounding box center [194, 392] width 18 height 18
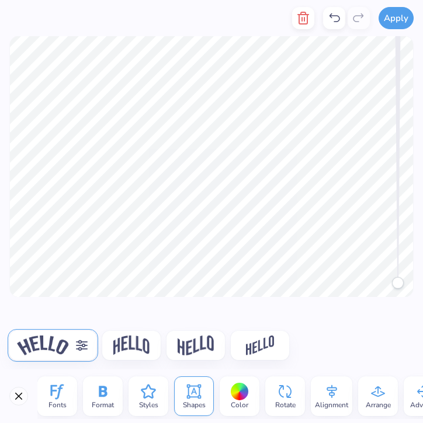
click at [87, 345] on icon at bounding box center [82, 345] width 12 height 11
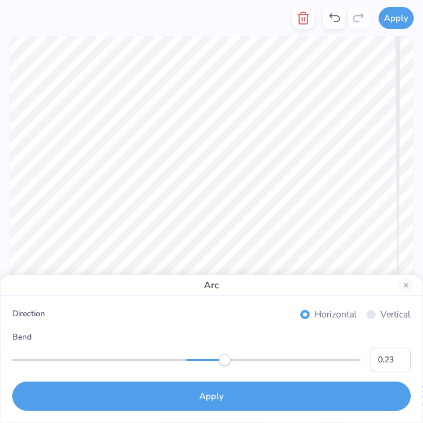
type input "0.24"
drag, startPoint x: 217, startPoint y: 360, endPoint x: 228, endPoint y: 360, distance: 10.5
click at [228, 360] on div "Accessibility label" at bounding box center [228, 360] width 12 height 12
type input "0.37"
drag, startPoint x: 230, startPoint y: 362, endPoint x: 250, endPoint y: 364, distance: 19.9
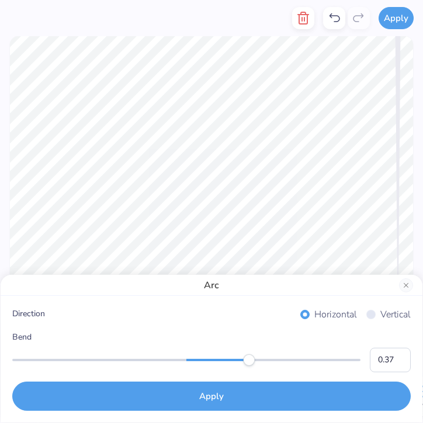
click at [250, 364] on div "Accessibility label" at bounding box center [249, 360] width 12 height 12
type input "0.14"
drag, startPoint x: 250, startPoint y: 364, endPoint x: 210, endPoint y: 368, distance: 40.5
click at [211, 368] on div "Bend 0.14" at bounding box center [211, 351] width 398 height 41
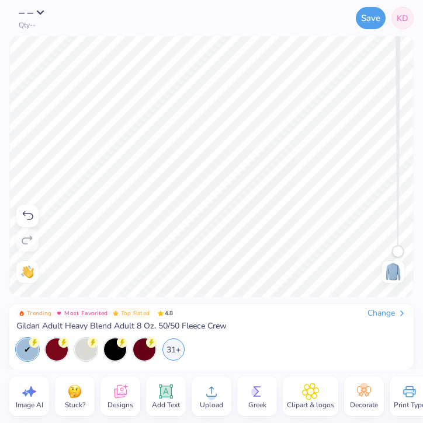
click at [165, 393] on icon at bounding box center [165, 391] width 11 height 11
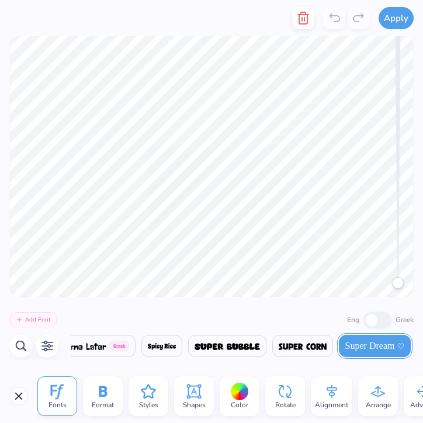
scroll to position [0, 20254]
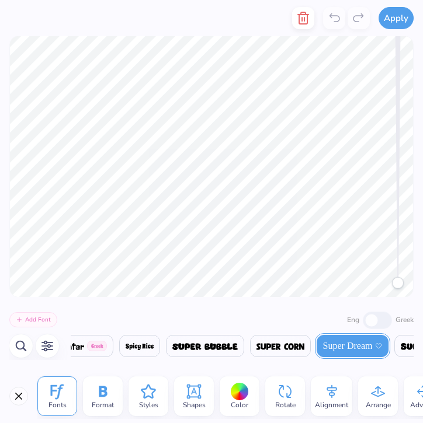
click at [150, 348] on img at bounding box center [139, 346] width 28 height 7
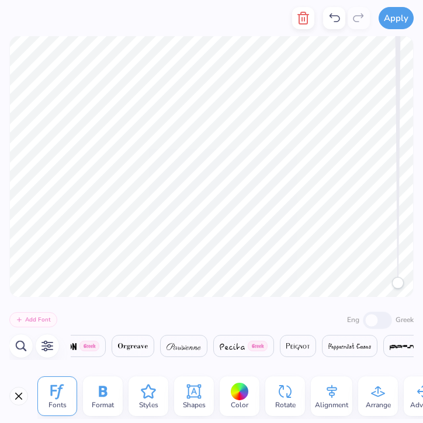
scroll to position [0, 16819]
click at [241, 345] on img at bounding box center [223, 346] width 35 height 7
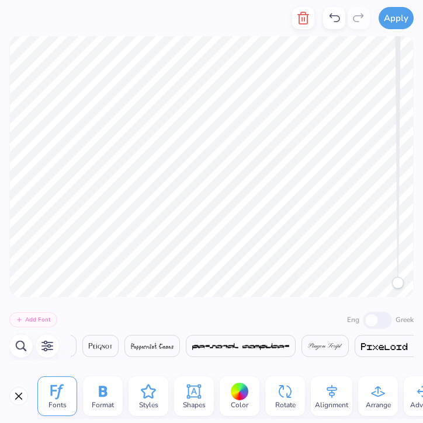
click at [342, 349] on img at bounding box center [325, 346] width 34 height 7
click at [198, 344] on span "Parisienne" at bounding box center [194, 346] width 39 height 14
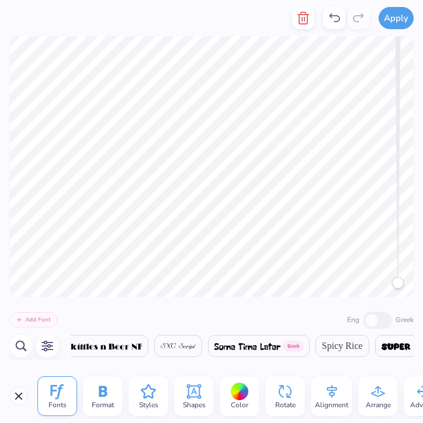
scroll to position [0, 20342]
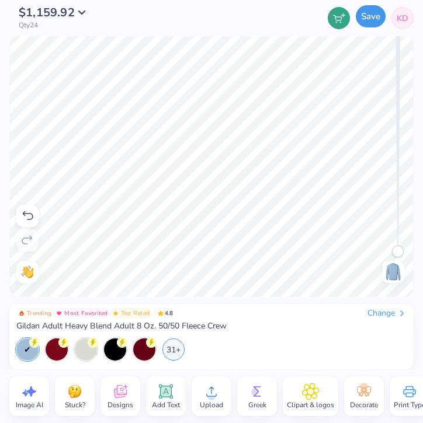
click at [364, 20] on button "Save" at bounding box center [370, 16] width 30 height 22
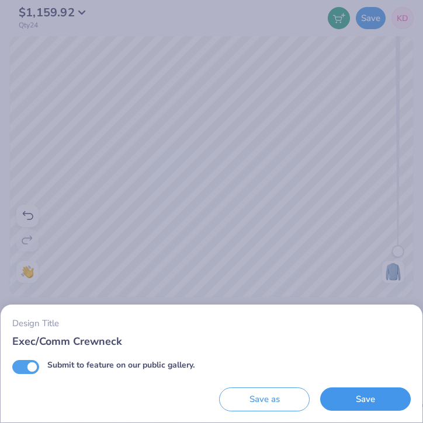
click at [381, 397] on button "Save" at bounding box center [365, 400] width 90 height 24
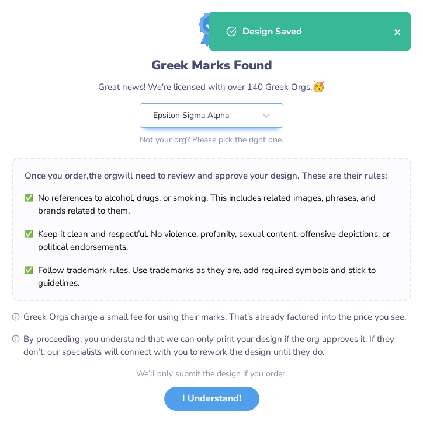
click at [397, 25] on button "close" at bounding box center [397, 32] width 8 height 14
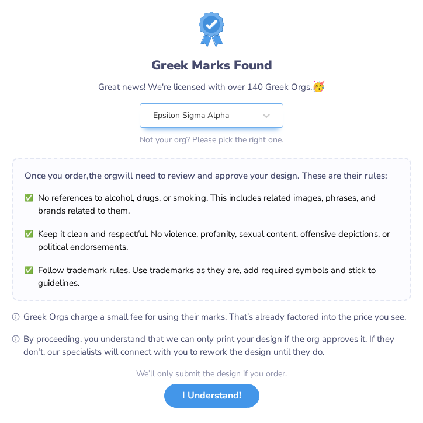
click at [245, 390] on button "I Understand!" at bounding box center [211, 396] width 95 height 24
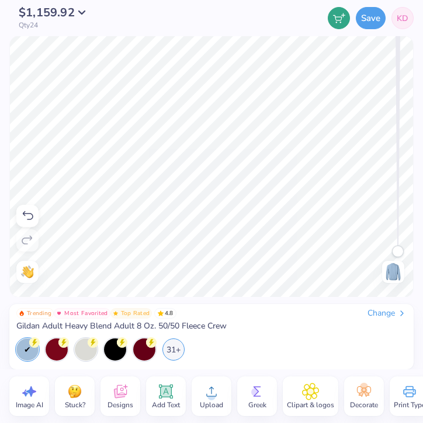
click at [408, 18] on link "KD" at bounding box center [402, 18] width 22 height 22
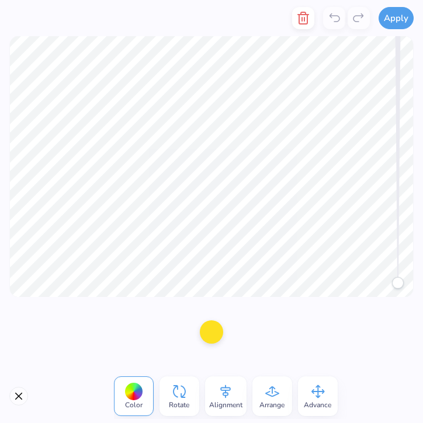
click at [212, 327] on div at bounding box center [211, 331] width 23 height 23
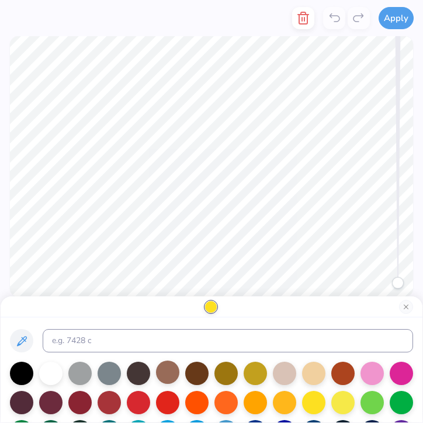
click at [162, 375] on div at bounding box center [167, 372] width 23 height 23
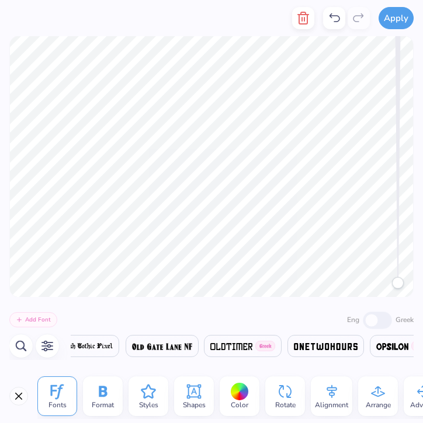
scroll to position [0, 16632]
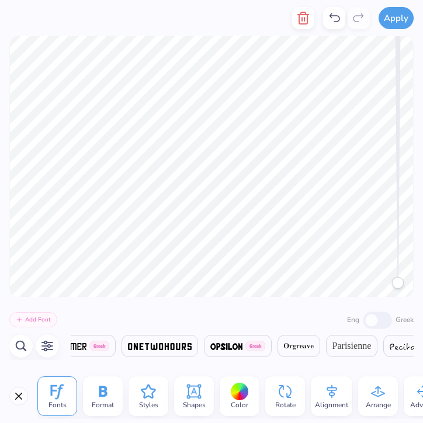
click at [243, 397] on div at bounding box center [240, 392] width 18 height 18
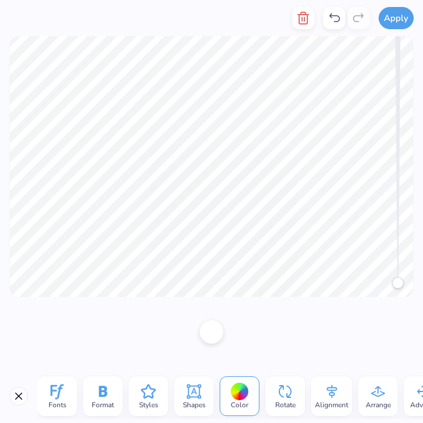
click at [205, 327] on div at bounding box center [211, 331] width 23 height 23
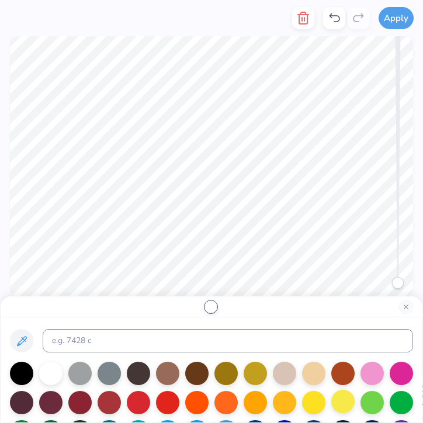
click at [349, 399] on div at bounding box center [342, 401] width 23 height 23
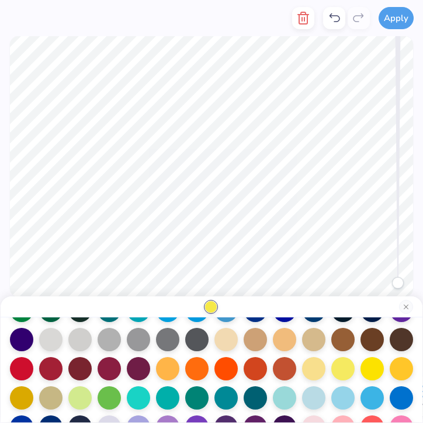
scroll to position [123, 0]
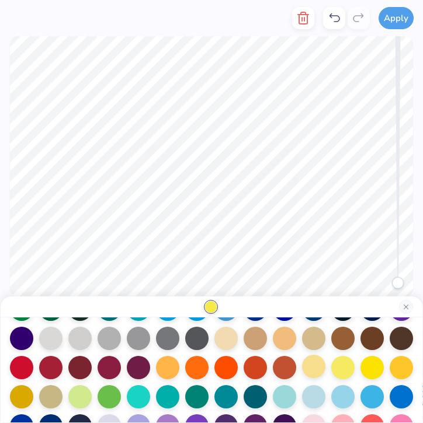
click at [313, 369] on div at bounding box center [313, 366] width 23 height 23
click at [338, 369] on div at bounding box center [342, 366] width 23 height 23
click at [315, 366] on div at bounding box center [313, 366] width 23 height 23
click at [376, 367] on div at bounding box center [371, 366] width 23 height 23
click at [338, 360] on div at bounding box center [342, 366] width 23 height 23
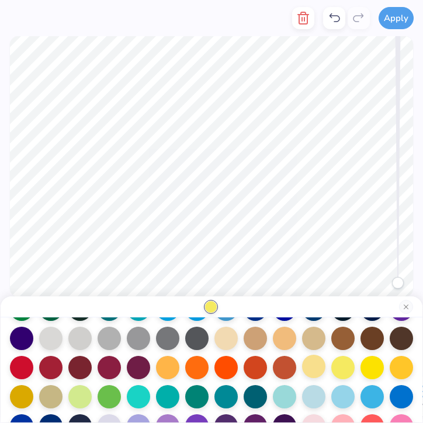
click at [315, 361] on div at bounding box center [313, 366] width 23 height 23
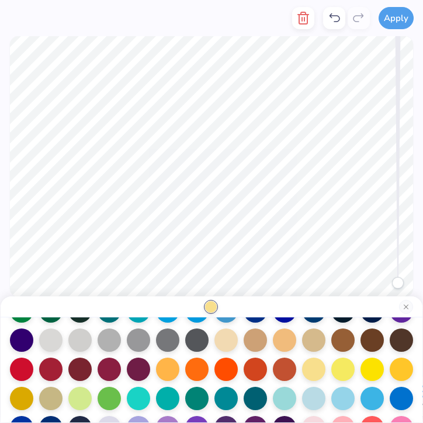
scroll to position [116, 0]
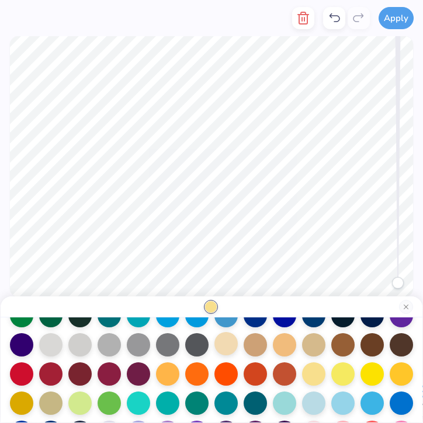
click at [228, 351] on div at bounding box center [225, 343] width 23 height 23
click at [315, 379] on div at bounding box center [313, 372] width 23 height 23
click at [311, 375] on div at bounding box center [313, 372] width 23 height 23
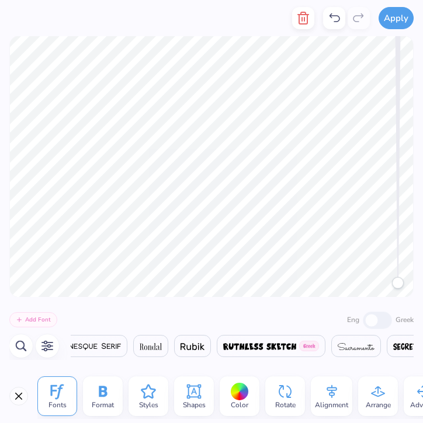
scroll to position [0, 20256]
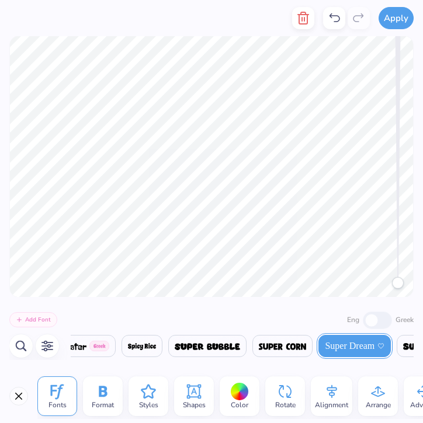
click at [241, 400] on div at bounding box center [240, 392] width 18 height 18
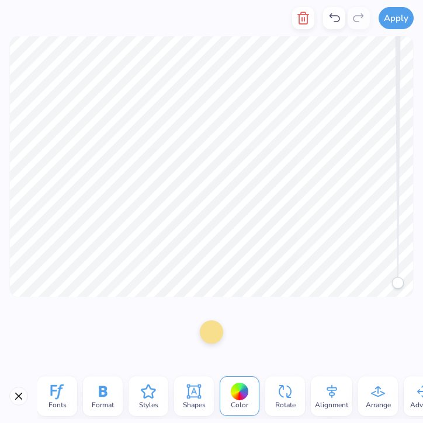
click at [204, 334] on div at bounding box center [211, 331] width 23 height 23
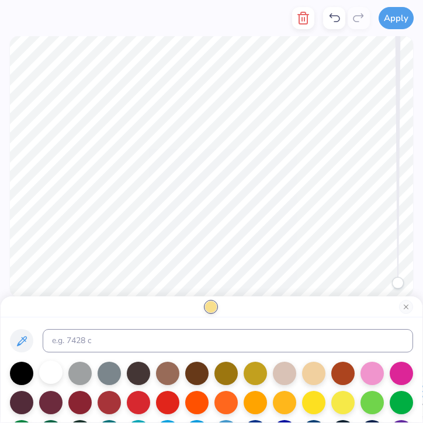
click at [58, 372] on div at bounding box center [50, 372] width 23 height 23
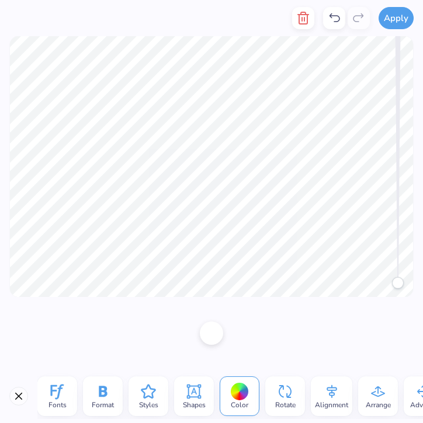
click at [242, 402] on span "Color" at bounding box center [240, 404] width 18 height 9
click at [241, 389] on div at bounding box center [240, 392] width 18 height 18
click at [215, 337] on div at bounding box center [211, 331] width 23 height 23
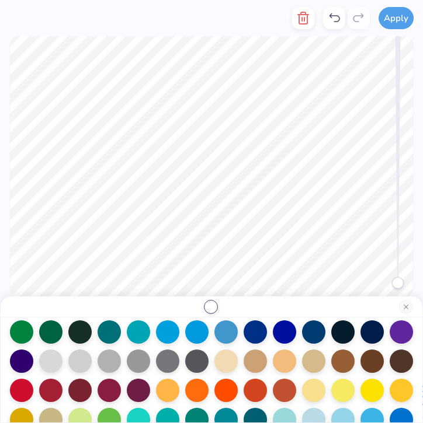
scroll to position [112, 0]
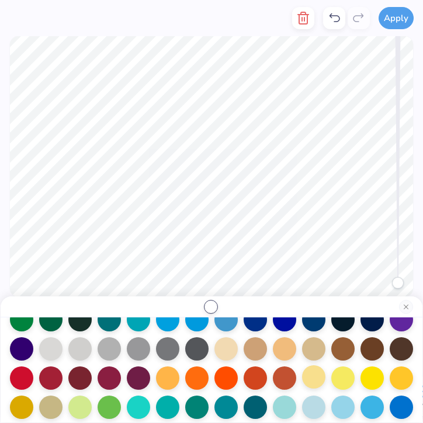
click at [306, 381] on div at bounding box center [313, 376] width 23 height 23
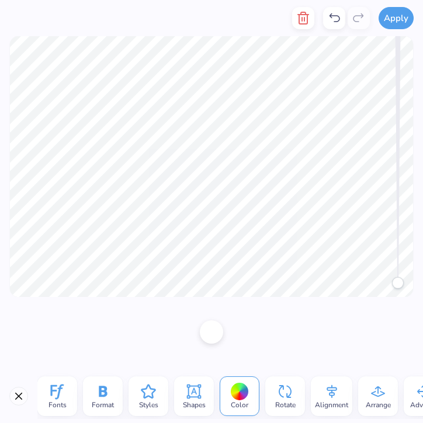
click at [212, 320] on div at bounding box center [211, 331] width 23 height 23
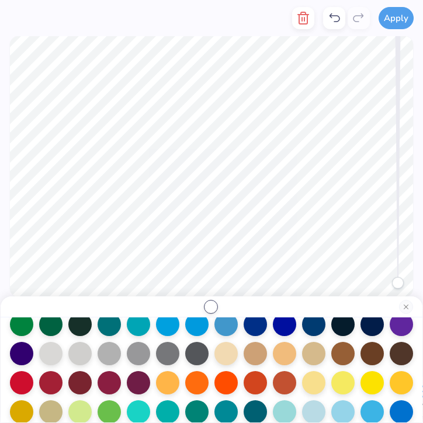
scroll to position [113, 0]
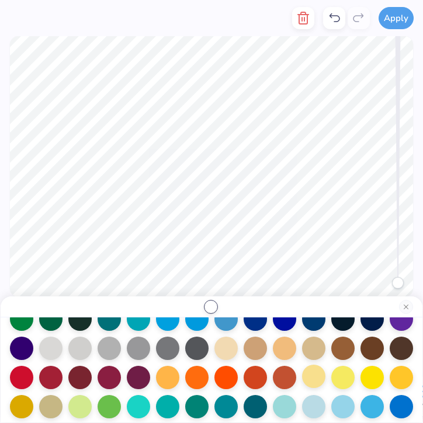
click at [319, 369] on div at bounding box center [313, 376] width 23 height 23
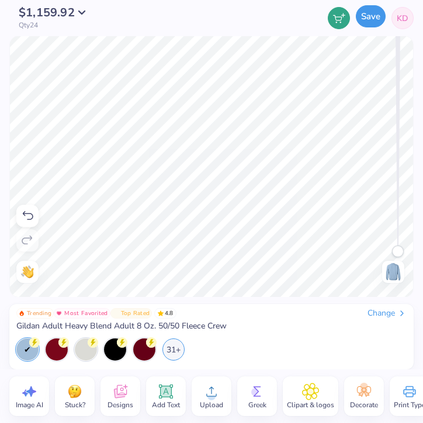
click at [370, 24] on button "Save" at bounding box center [370, 16] width 30 height 22
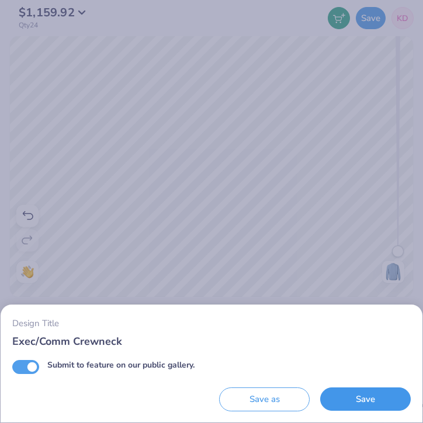
click at [350, 390] on button "Save" at bounding box center [365, 400] width 90 height 24
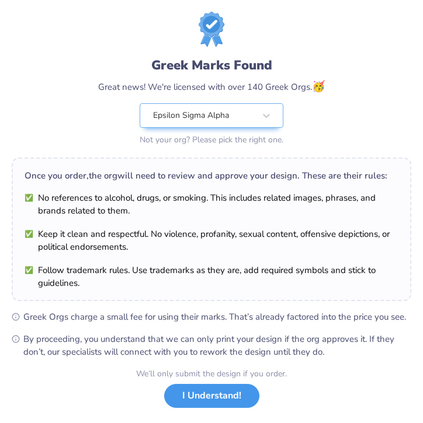
click at [226, 402] on button "I Understand!" at bounding box center [211, 396] width 95 height 24
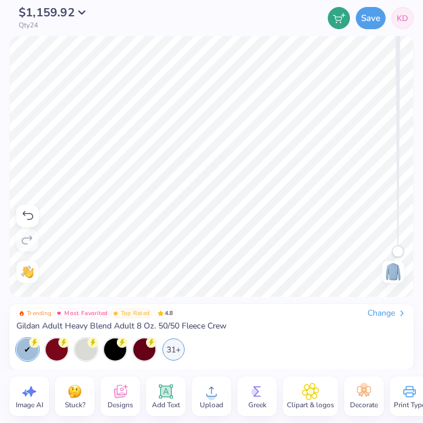
click at [394, 19] on link "KD" at bounding box center [402, 18] width 22 height 22
click at [377, 16] on button "Save" at bounding box center [370, 16] width 30 height 22
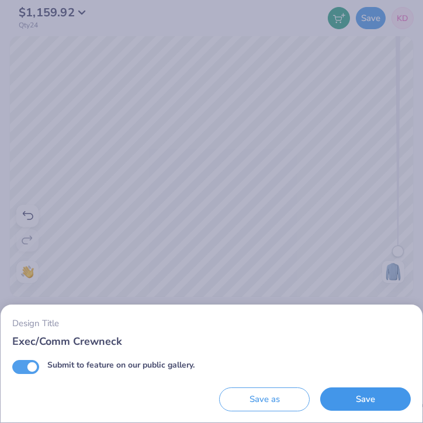
click at [357, 404] on button "Save" at bounding box center [365, 400] width 90 height 24
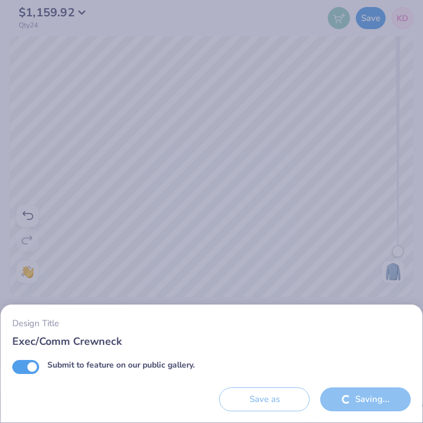
click at [374, 95] on div "Design Title Exec/Comm Crewneck Submit to feature on our public gallery. Save a…" at bounding box center [211, 211] width 423 height 423
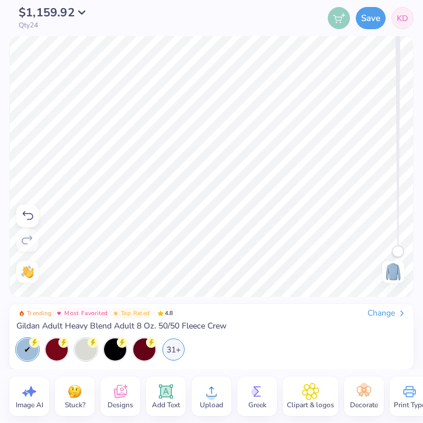
click at [408, 21] on link "KD" at bounding box center [402, 18] width 22 height 22
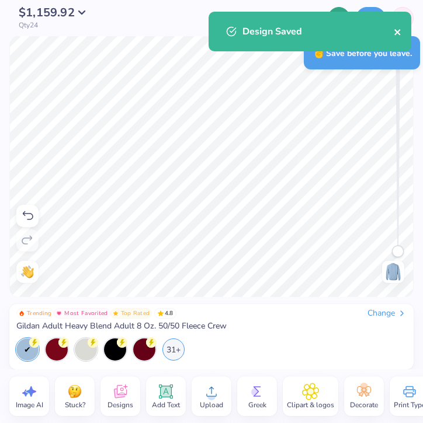
click at [399, 30] on icon "close" at bounding box center [397, 32] width 6 height 6
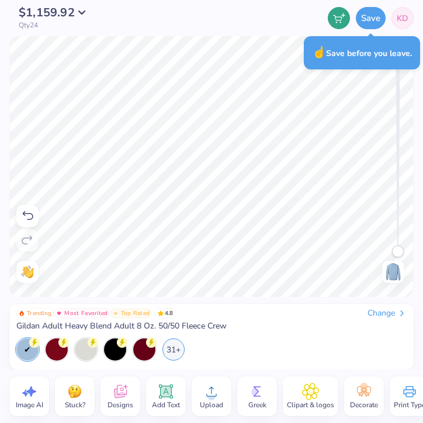
click at [399, 14] on div "Design Saved" at bounding box center [309, 11] width 207 height 5
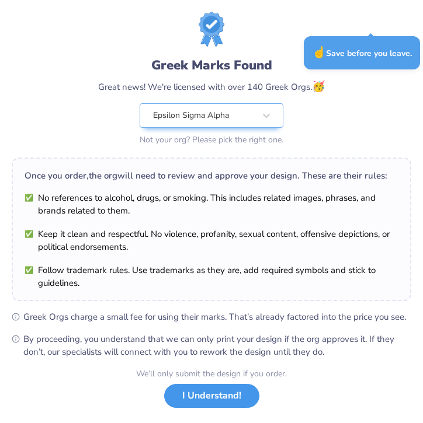
click at [224, 392] on button "I Understand!" at bounding box center [211, 396] width 95 height 24
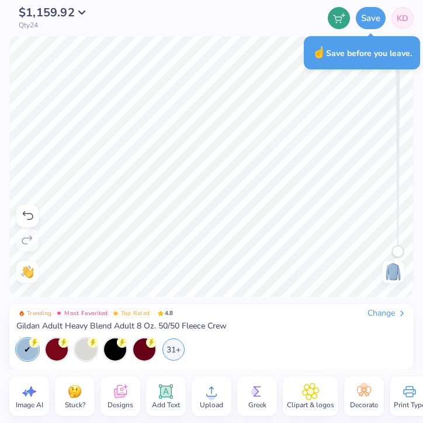
click at [405, 11] on link "KD" at bounding box center [402, 18] width 22 height 22
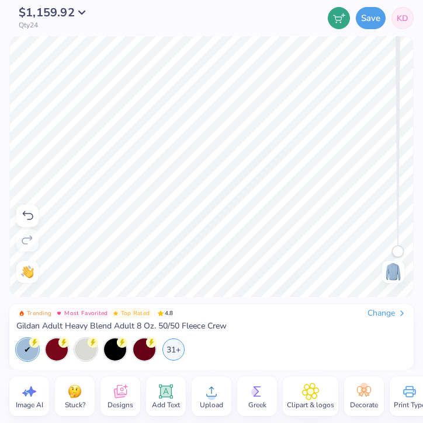
click at [209, 389] on icon at bounding box center [212, 392] width 18 height 18
click at [205, 383] on icon at bounding box center [212, 392] width 18 height 18
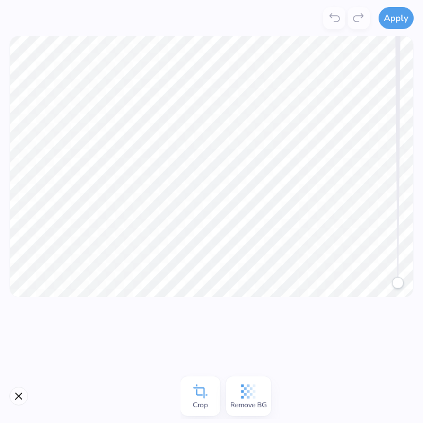
click at [247, 381] on div "Remove BG" at bounding box center [248, 396] width 45 height 40
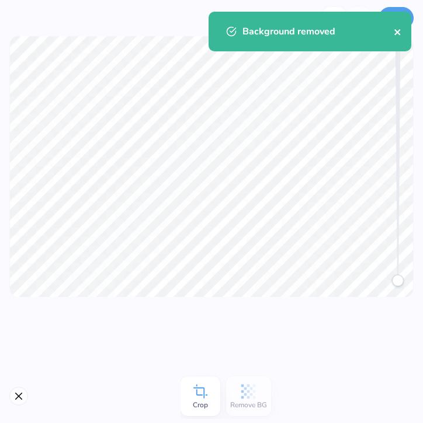
click at [396, 35] on icon "close" at bounding box center [397, 31] width 8 height 9
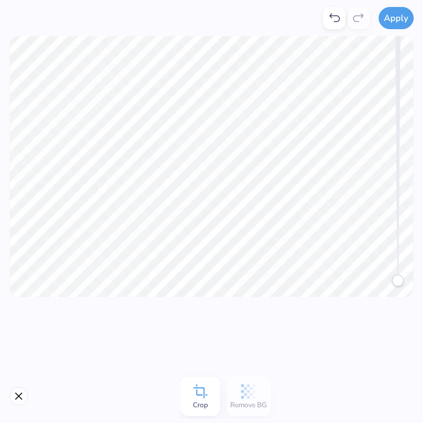
click at [399, 20] on button "Apply" at bounding box center [395, 18] width 35 height 22
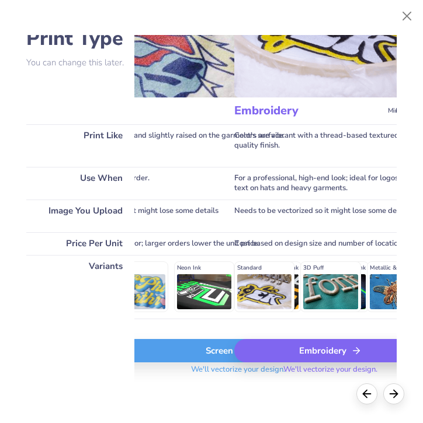
scroll to position [75, 127]
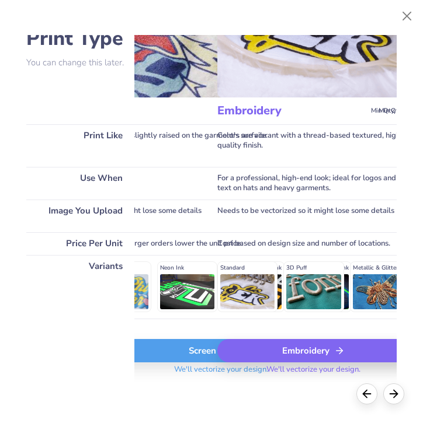
click at [308, 356] on div "Embroidery" at bounding box center [313, 350] width 193 height 23
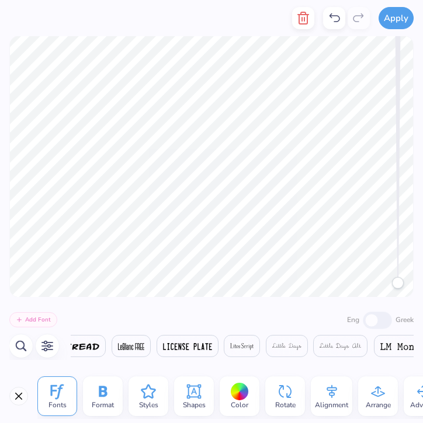
scroll to position [0, 14818]
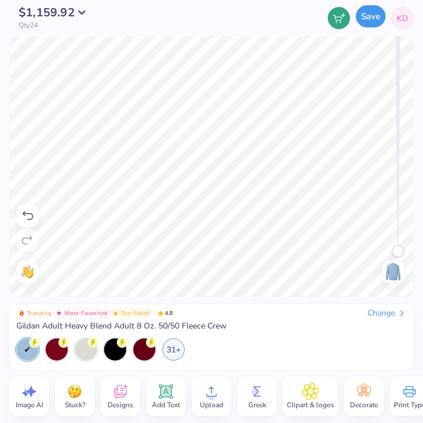
click at [367, 23] on button "Save" at bounding box center [370, 16] width 30 height 22
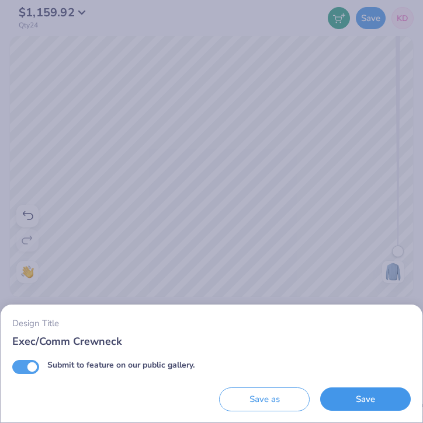
click at [355, 396] on button "Save" at bounding box center [365, 400] width 90 height 24
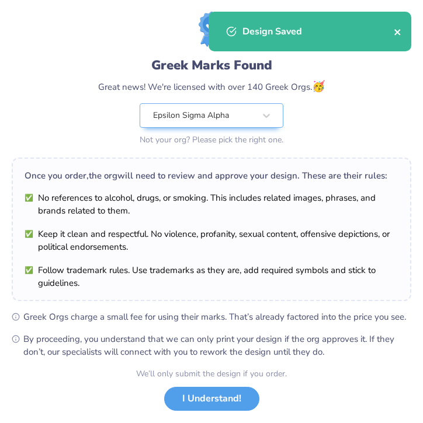
click at [397, 31] on icon "close" at bounding box center [397, 31] width 8 height 9
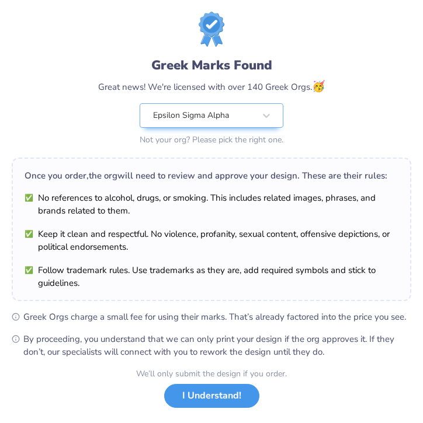
click at [222, 392] on button "I Understand!" at bounding box center [211, 396] width 95 height 24
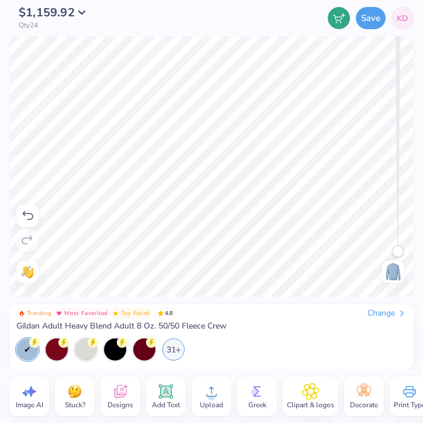
click at [205, 399] on icon at bounding box center [212, 392] width 18 height 18
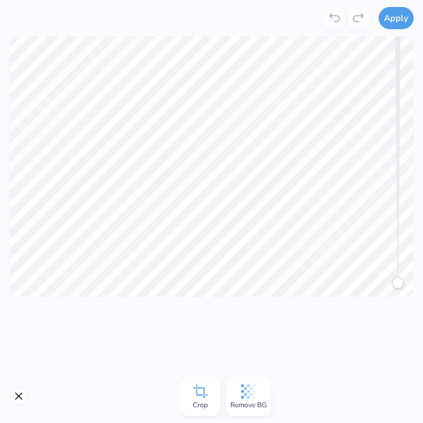
click at [249, 399] on icon at bounding box center [248, 392] width 18 height 18
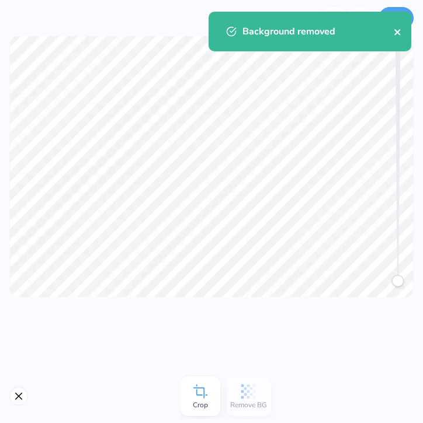
click at [398, 33] on icon "close" at bounding box center [397, 32] width 6 height 6
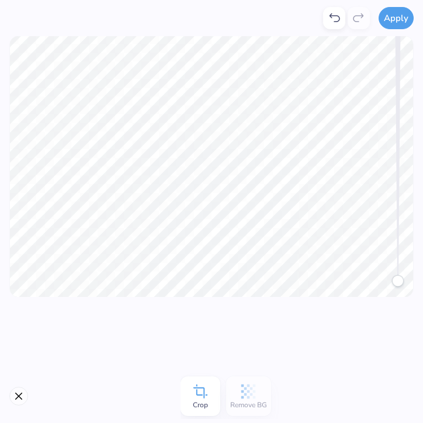
click at [398, 21] on button "Apply" at bounding box center [395, 18] width 35 height 22
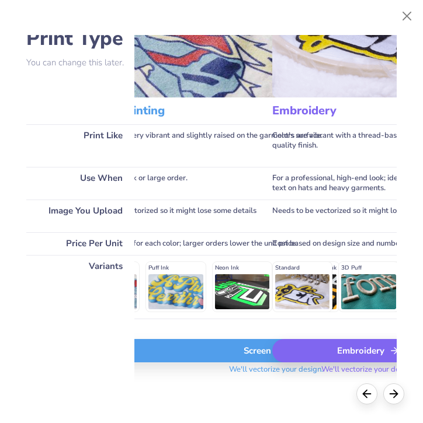
scroll to position [75, 110]
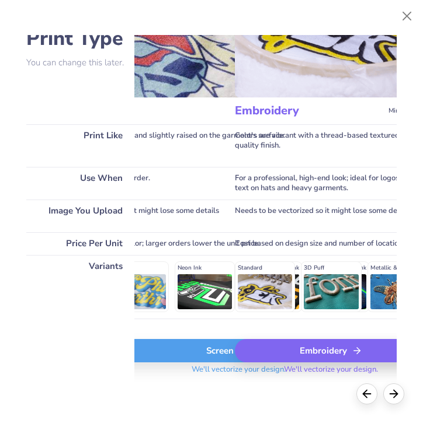
click at [322, 356] on div "Embroidery" at bounding box center [331, 350] width 193 height 23
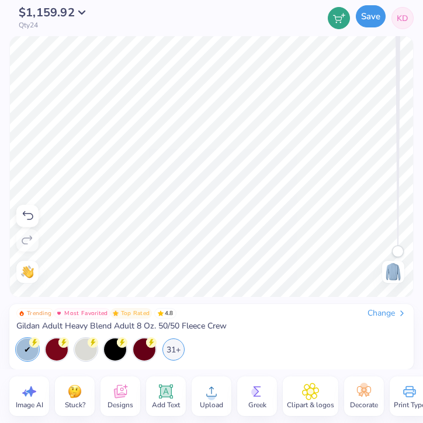
click at [372, 14] on button "Save" at bounding box center [370, 16] width 30 height 22
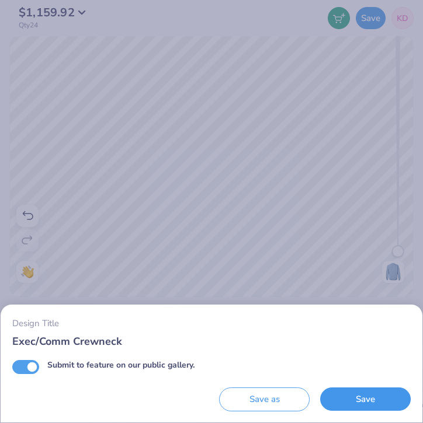
click at [342, 399] on button "Save" at bounding box center [365, 400] width 90 height 24
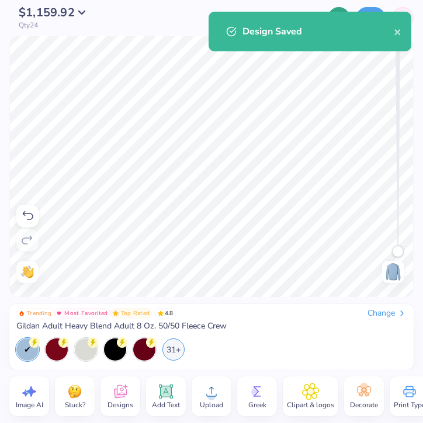
click at [404, 31] on div "Design Saved" at bounding box center [309, 32] width 203 height 40
click at [395, 31] on icon "close" at bounding box center [397, 32] width 6 height 6
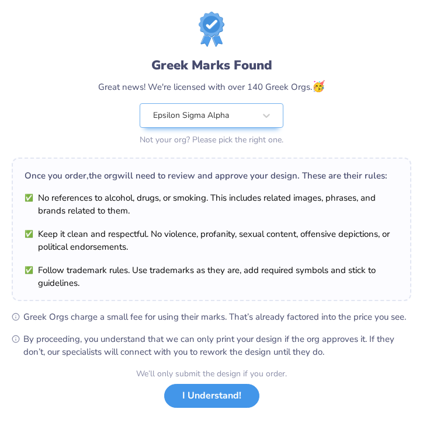
click at [208, 393] on button "I Understand!" at bounding box center [211, 396] width 95 height 24
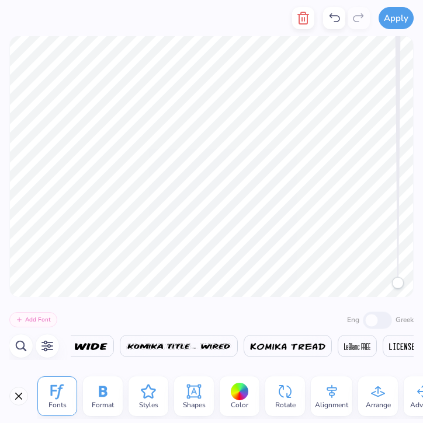
scroll to position [0, 14300]
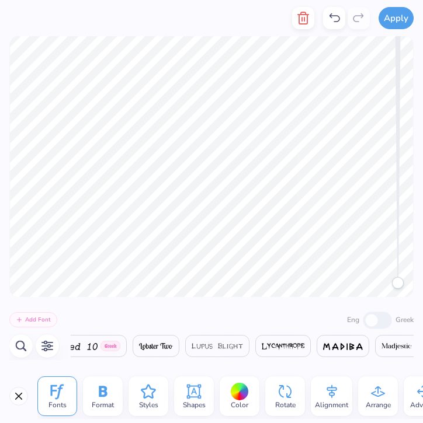
click at [231, 387] on icon at bounding box center [240, 392] width 18 height 18
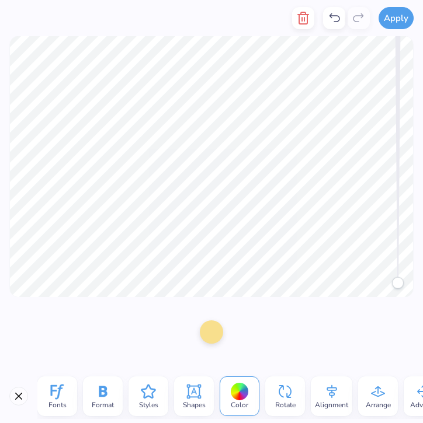
click at [211, 327] on div at bounding box center [211, 331] width 23 height 23
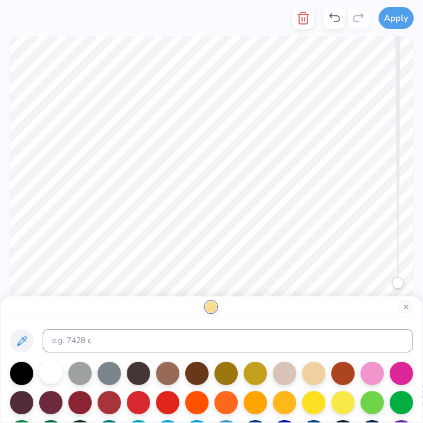
click at [53, 367] on div at bounding box center [50, 372] width 23 height 23
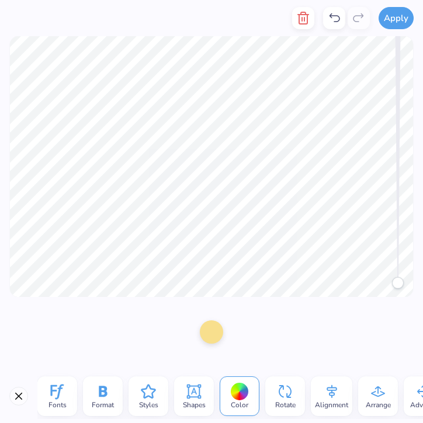
click at [210, 342] on div at bounding box center [211, 331] width 23 height 23
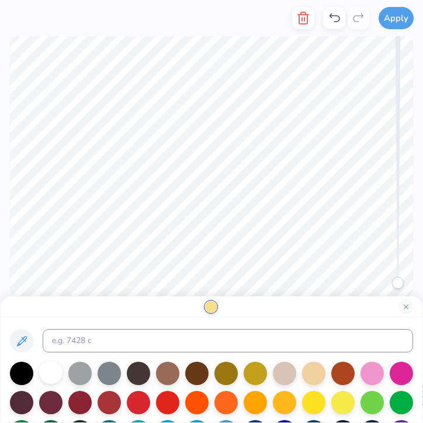
click at [53, 372] on div at bounding box center [50, 372] width 23 height 23
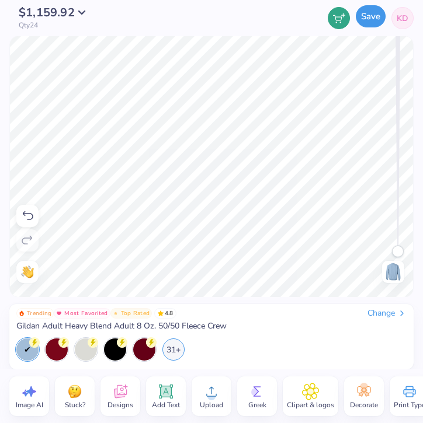
click at [370, 13] on button "Save" at bounding box center [370, 16] width 30 height 22
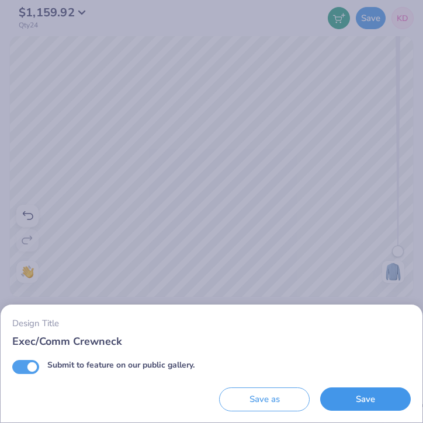
click at [376, 392] on button "Save" at bounding box center [365, 400] width 90 height 24
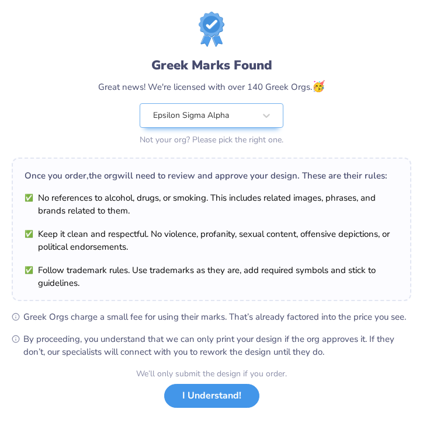
click at [198, 390] on button "I Understand!" at bounding box center [211, 396] width 95 height 24
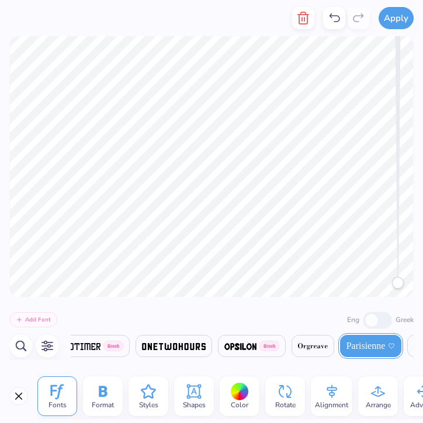
scroll to position [0, 0]
type textarea "ESA"
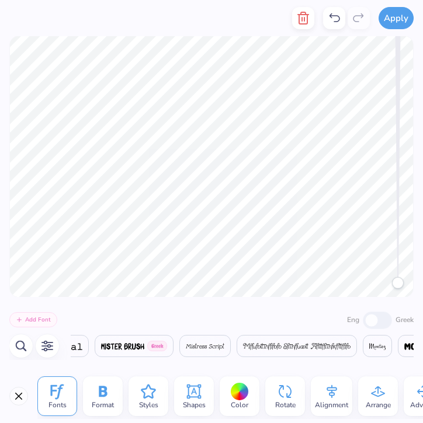
scroll to position [0, 16618]
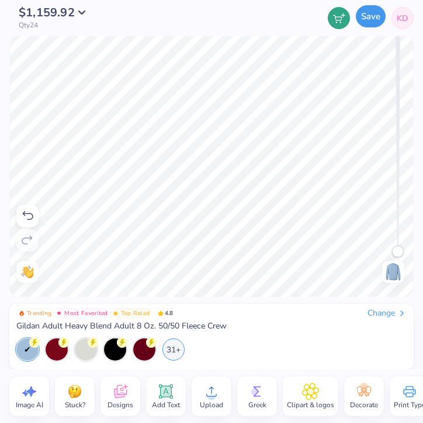
click at [370, 19] on button "Save" at bounding box center [370, 16] width 30 height 22
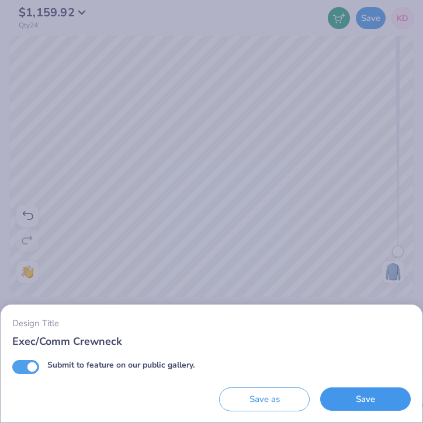
click at [362, 396] on button "Save" at bounding box center [365, 400] width 90 height 24
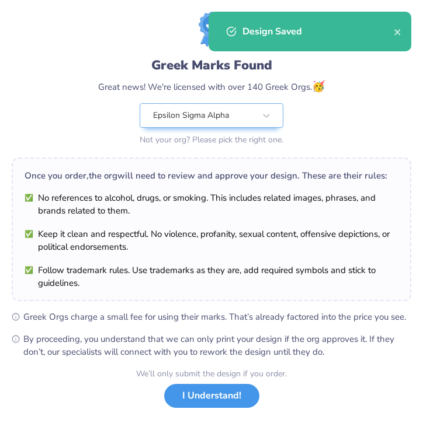
click at [210, 388] on button "I Understand!" at bounding box center [211, 396] width 95 height 24
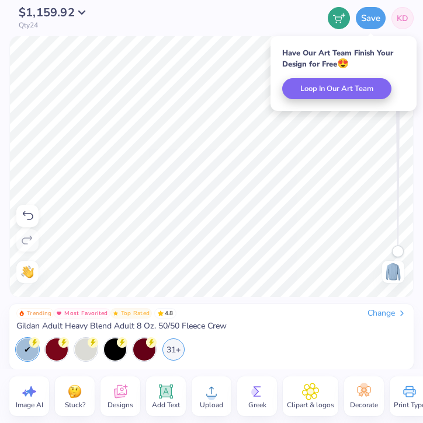
click at [393, 18] on link "KD" at bounding box center [402, 18] width 22 height 22
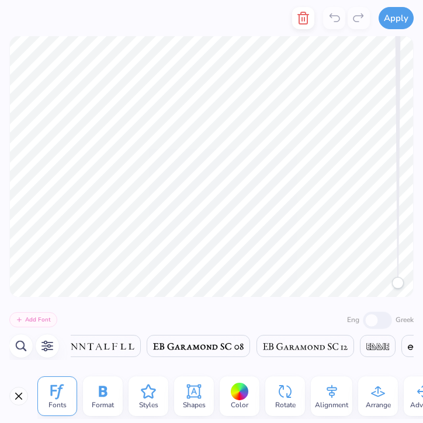
scroll to position [0, 16618]
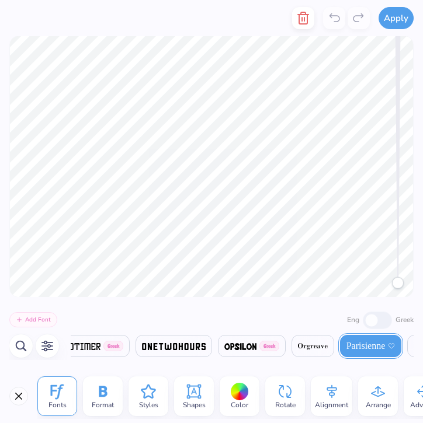
type textarea "E"
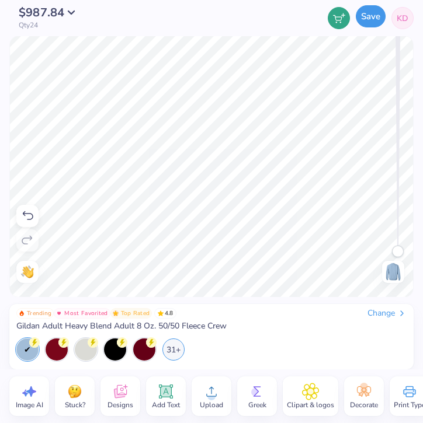
click at [367, 20] on button "Save" at bounding box center [370, 16] width 30 height 22
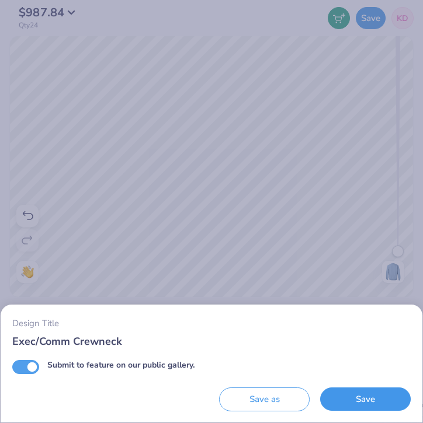
click at [359, 402] on button "Save" at bounding box center [365, 400] width 90 height 24
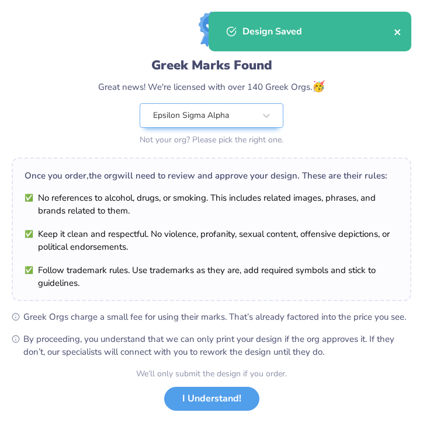
click at [394, 34] on icon "close" at bounding box center [397, 32] width 6 height 6
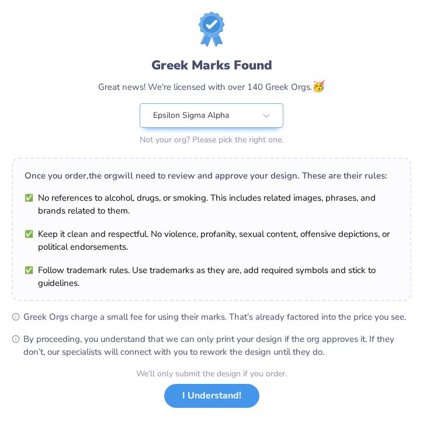
click at [211, 393] on button "I Understand!" at bounding box center [211, 396] width 95 height 24
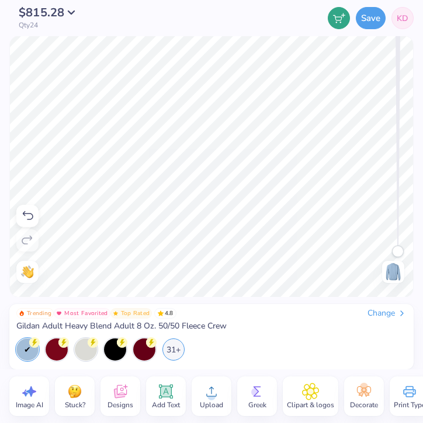
click at [163, 392] on icon at bounding box center [166, 392] width 14 height 14
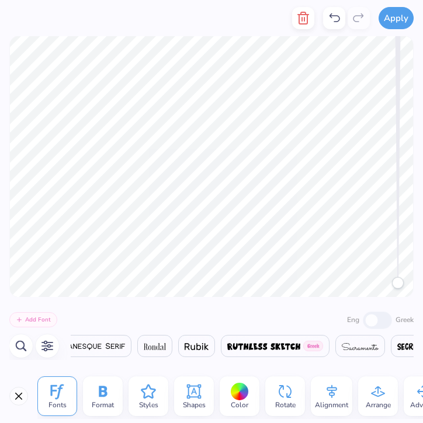
scroll to position [0, 20256]
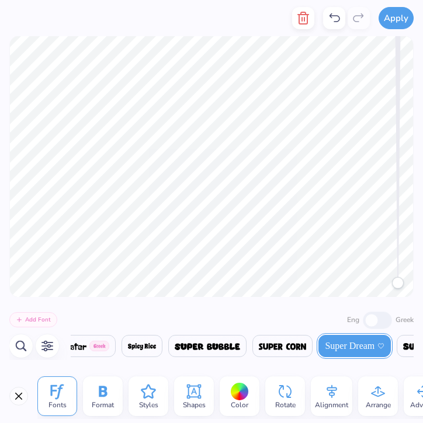
type textarea "T"
type textarea "ESA Exec/Comm 25-26"
click at [188, 393] on icon at bounding box center [194, 392] width 14 height 14
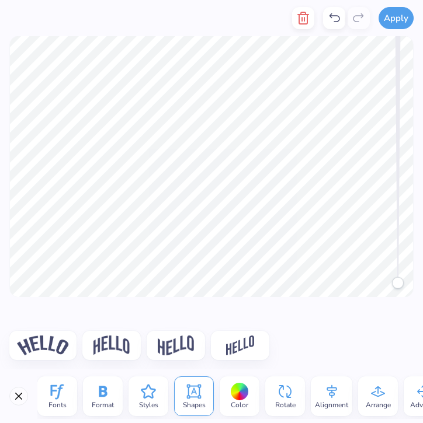
click at [41, 339] on img at bounding box center [43, 346] width 52 height 20
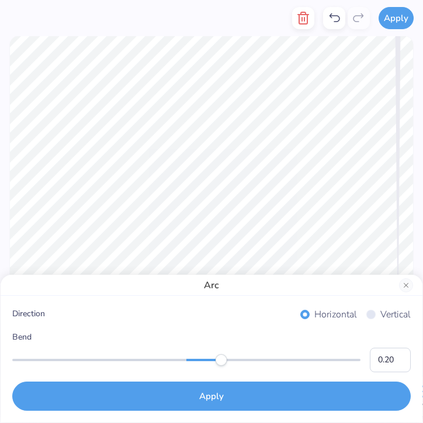
type input "0.19"
drag, startPoint x: 274, startPoint y: 362, endPoint x: 219, endPoint y: 364, distance: 54.3
click at [219, 364] on div "Accessibility label" at bounding box center [221, 360] width 12 height 12
type input "0.23"
drag, startPoint x: 220, startPoint y: 362, endPoint x: 227, endPoint y: 362, distance: 7.0
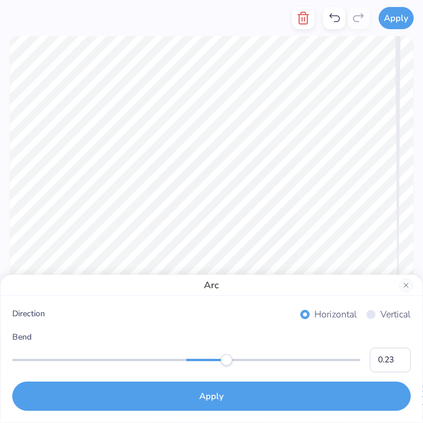
click at [227, 362] on div "Accessibility label" at bounding box center [227, 360] width 12 height 12
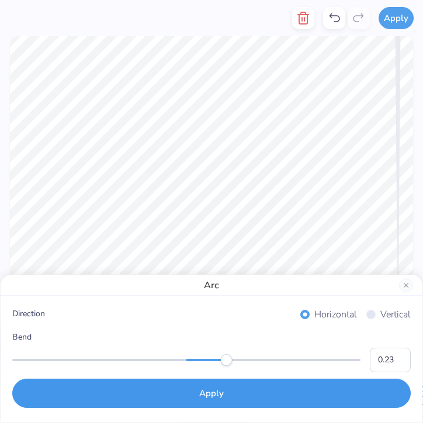
click at [217, 393] on button "Apply" at bounding box center [211, 393] width 398 height 29
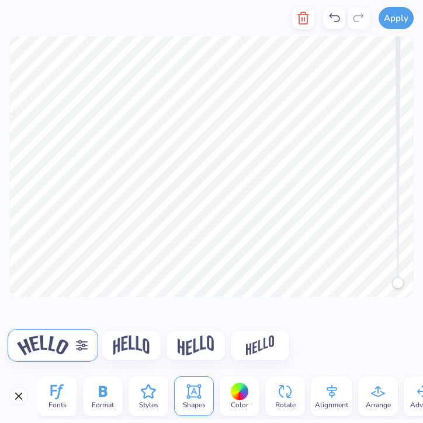
click at [54, 396] on icon at bounding box center [57, 392] width 18 height 18
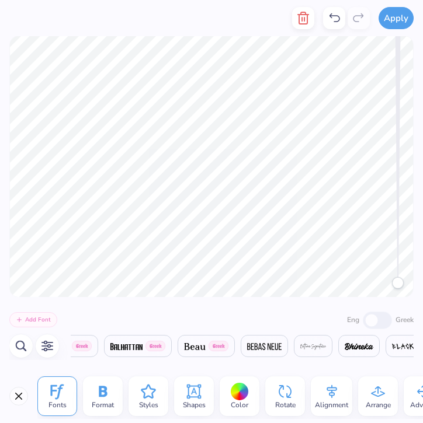
scroll to position [0, 1708]
click at [306, 344] on img at bounding box center [312, 346] width 26 height 7
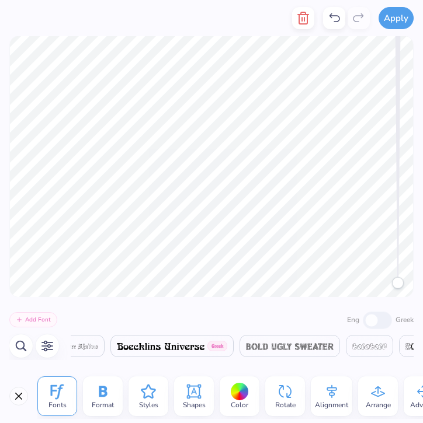
scroll to position [0, 2336]
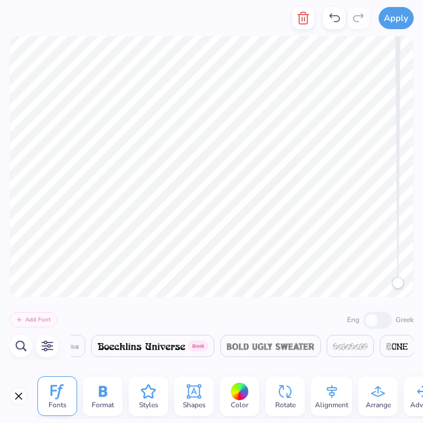
click at [336, 18] on icon at bounding box center [334, 18] width 14 height 14
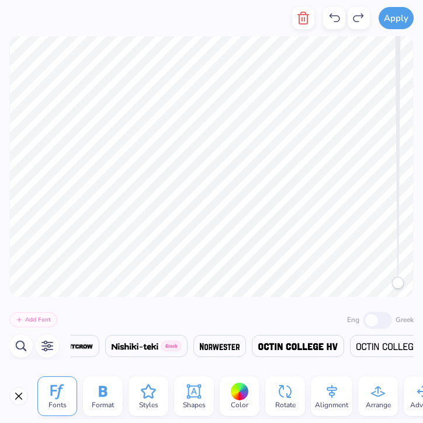
click at [336, 18] on icon at bounding box center [334, 18] width 14 height 14
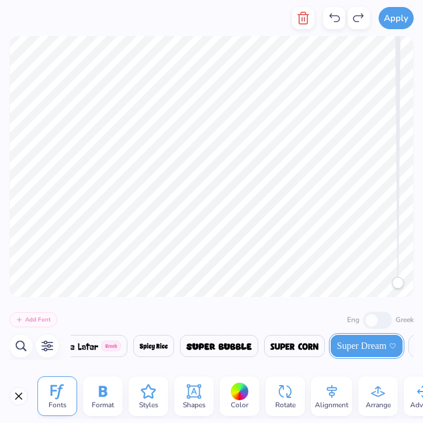
click at [336, 18] on icon at bounding box center [334, 18] width 14 height 14
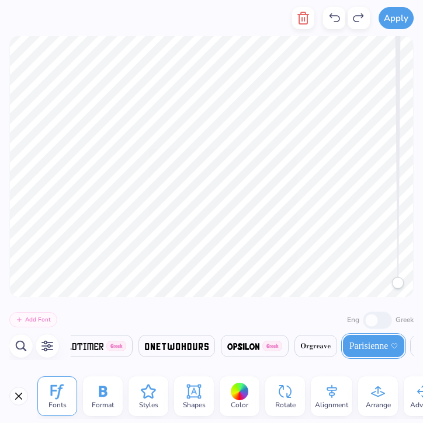
scroll to position [0, 16764]
click at [359, 17] on icon at bounding box center [358, 18] width 14 height 14
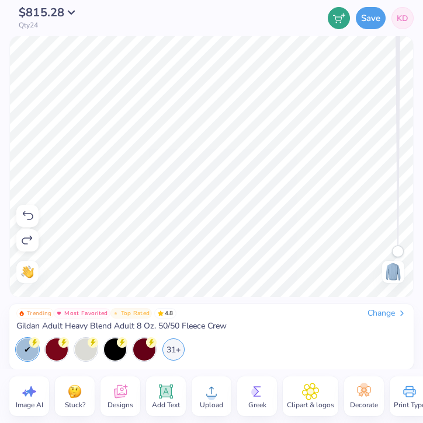
click at [359, 17] on button "Save" at bounding box center [370, 18] width 30 height 22
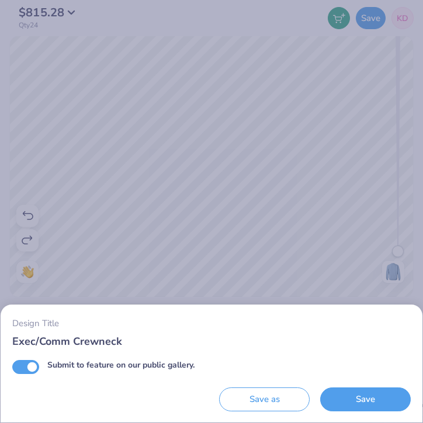
click at [204, 271] on div "Design Title Exec/Comm Crewneck Submit to feature on our public gallery. Save a…" at bounding box center [211, 211] width 423 height 423
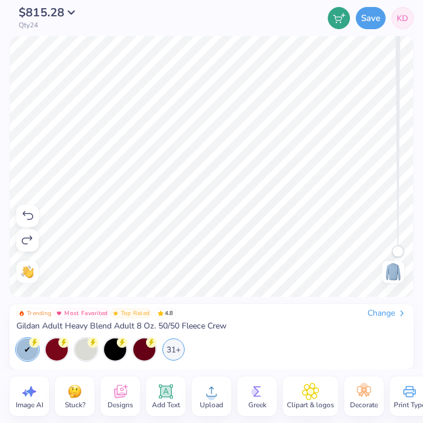
click at [156, 397] on div "Add Text" at bounding box center [166, 396] width 40 height 40
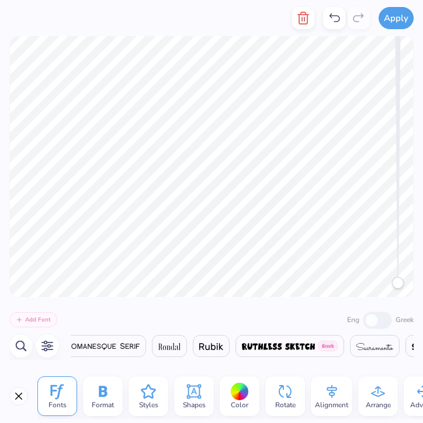
scroll to position [0, 20392]
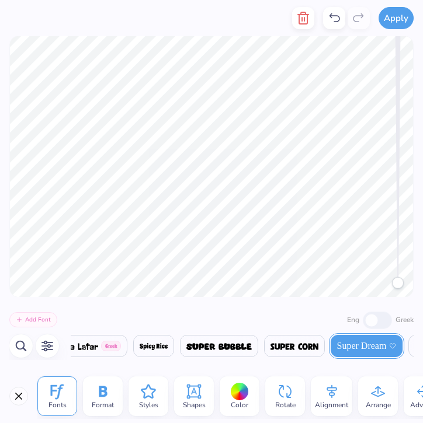
type textarea "T"
type textarea "ESA Exec/Comm 25-26"
click at [20, 339] on icon "button" at bounding box center [21, 346] width 14 height 14
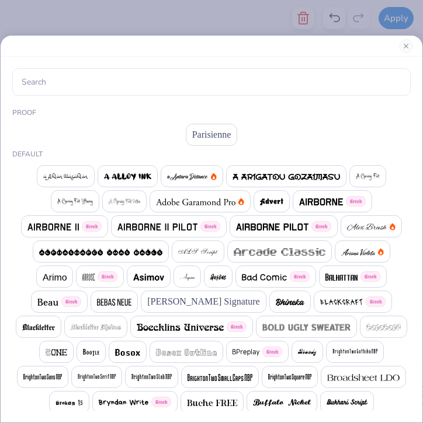
click at [226, 137] on span "Parisienne" at bounding box center [211, 135] width 39 height 14
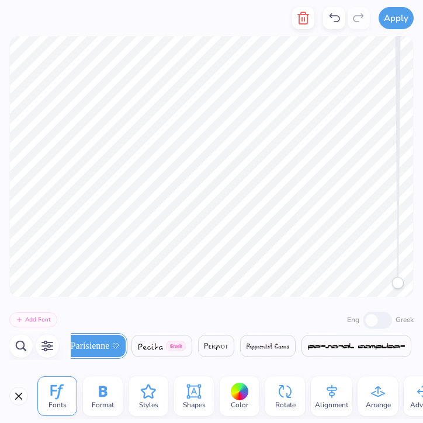
scroll to position [0, 17037]
click at [196, 393] on icon at bounding box center [194, 392] width 18 height 18
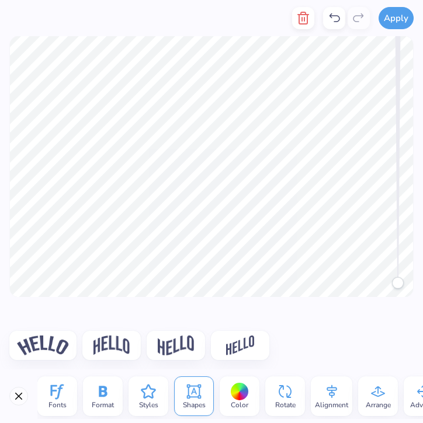
click at [58, 339] on img at bounding box center [43, 346] width 52 height 20
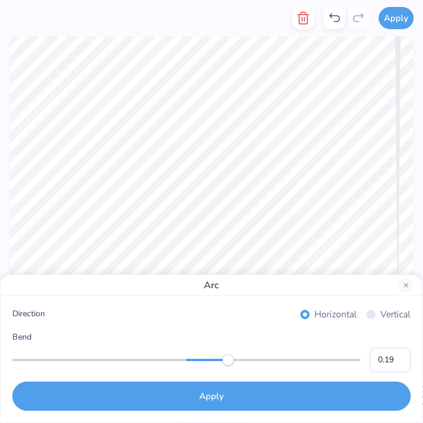
type input "0.18"
drag, startPoint x: 275, startPoint y: 360, endPoint x: 267, endPoint y: 298, distance: 62.3
click at [222, 359] on div "Accessibility label" at bounding box center [228, 360] width 12 height 12
type input "0.23"
drag, startPoint x: 216, startPoint y: 362, endPoint x: 227, endPoint y: 362, distance: 11.1
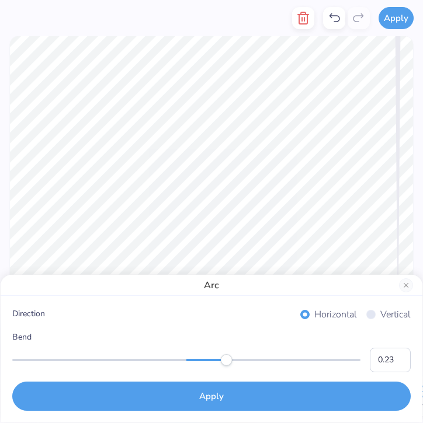
click at [227, 362] on div "Accessibility label" at bounding box center [227, 360] width 12 height 12
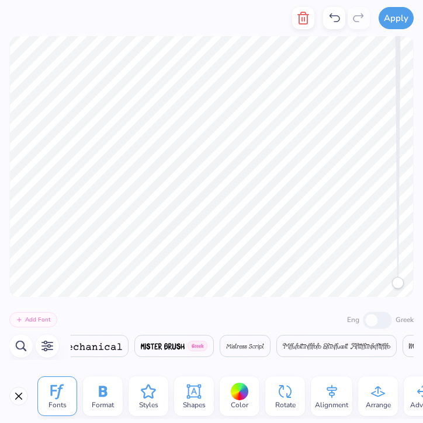
scroll to position [0, 16754]
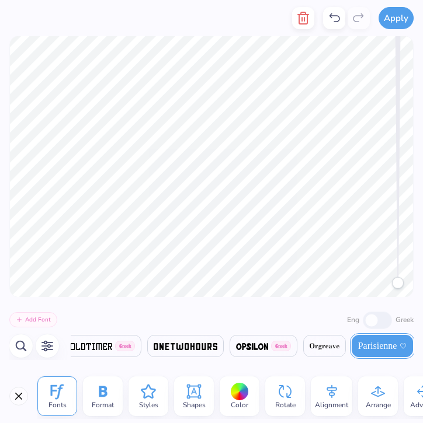
type textarea "ESA Exec/Comm"
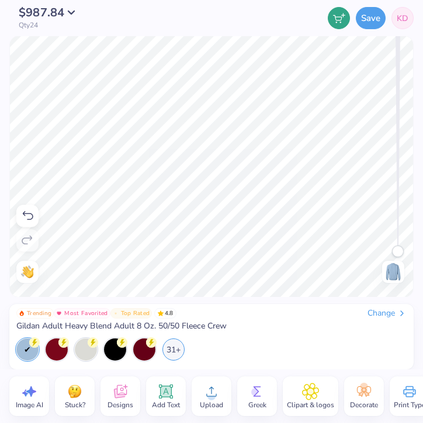
click at [172, 403] on span "Add Text" at bounding box center [166, 404] width 28 height 9
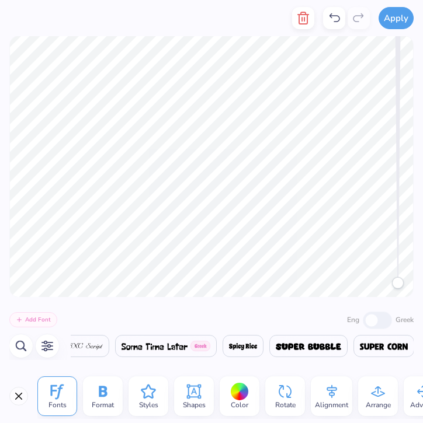
scroll to position [0, 20392]
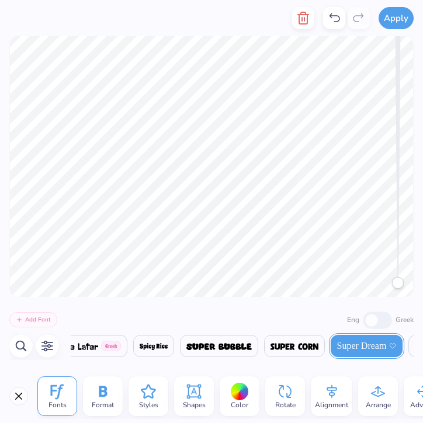
type textarea "T"
type textarea "25-26"
click at [193, 397] on icon at bounding box center [194, 392] width 14 height 14
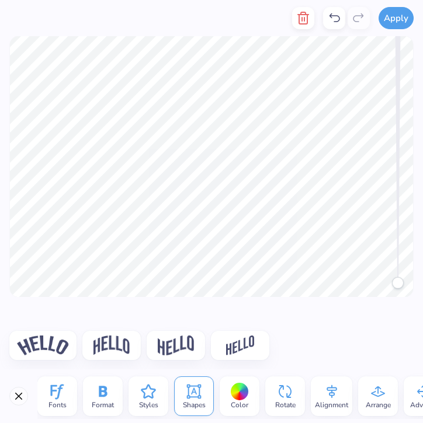
click at [33, 345] on img at bounding box center [43, 346] width 52 height 20
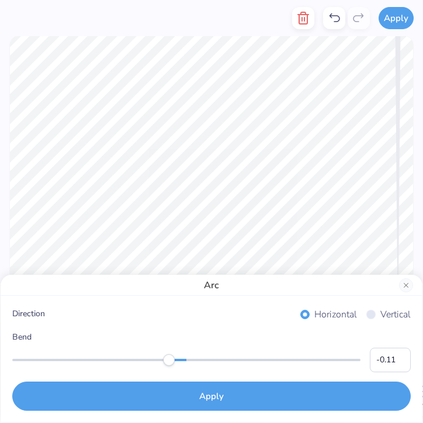
type input "-0.12"
drag, startPoint x: 273, startPoint y: 358, endPoint x: 166, endPoint y: 365, distance: 107.6
click at [166, 365] on div "Accessibility label" at bounding box center [165, 360] width 12 height 12
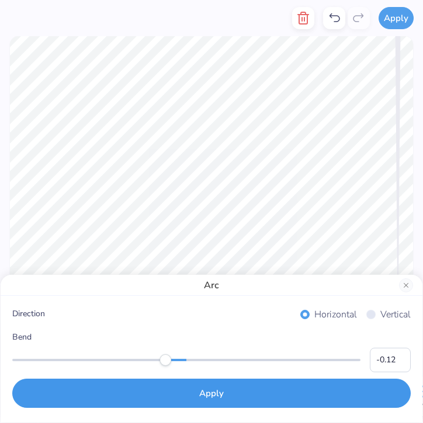
click at [185, 390] on button "Apply" at bounding box center [211, 393] width 398 height 29
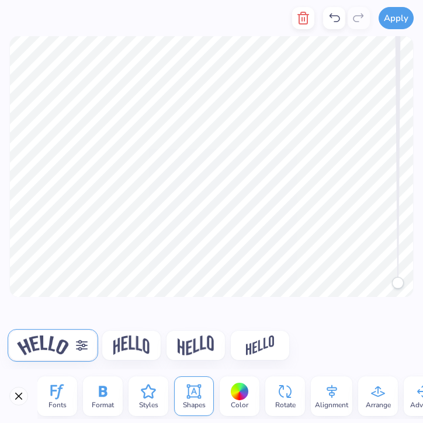
click at [68, 395] on div "Fonts" at bounding box center [57, 396] width 40 height 40
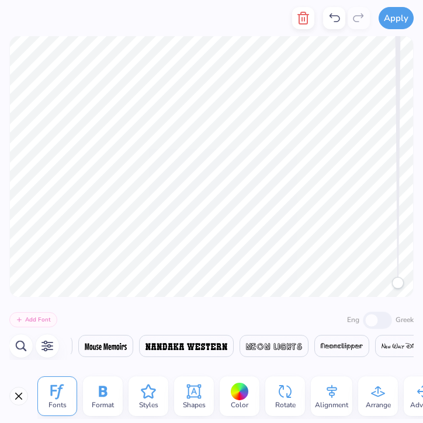
scroll to position [0, 20392]
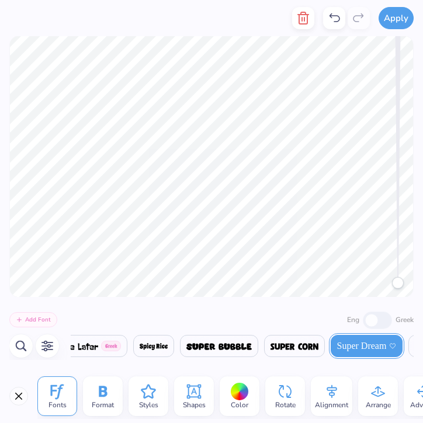
click at [22, 336] on button "button" at bounding box center [20, 345] width 23 height 23
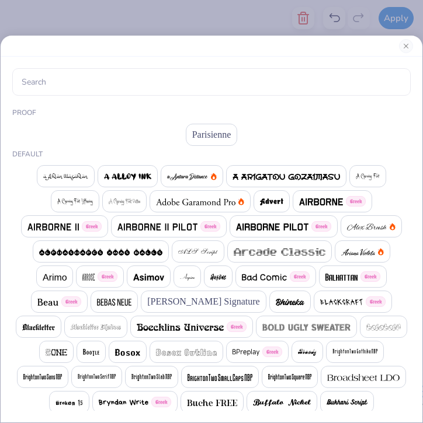
click at [212, 133] on span "Parisienne" at bounding box center [211, 135] width 39 height 14
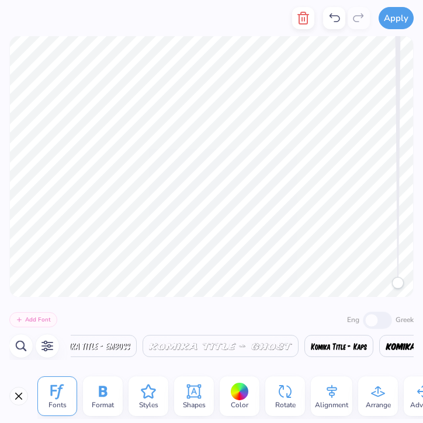
scroll to position [0, 16754]
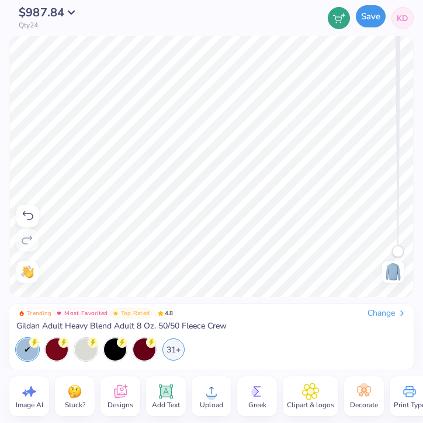
click at [362, 23] on button "Save" at bounding box center [370, 16] width 30 height 22
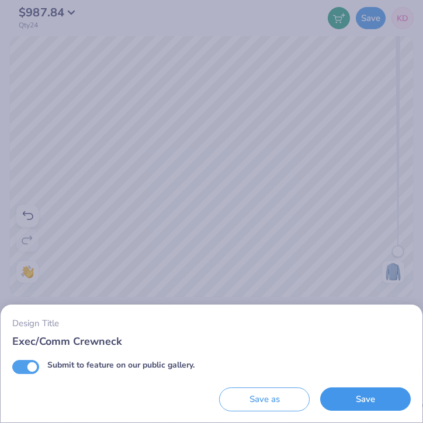
click at [375, 403] on button "Save" at bounding box center [365, 400] width 90 height 24
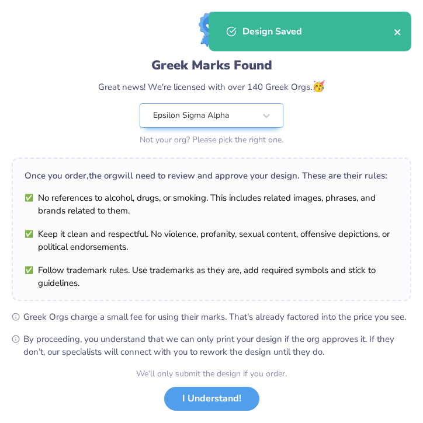
click at [399, 32] on icon "close" at bounding box center [397, 31] width 8 height 9
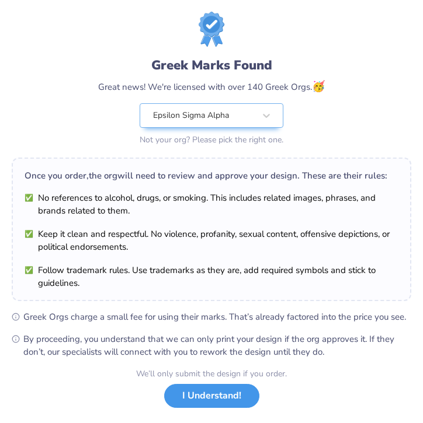
click at [214, 399] on button "I Understand!" at bounding box center [211, 396] width 95 height 24
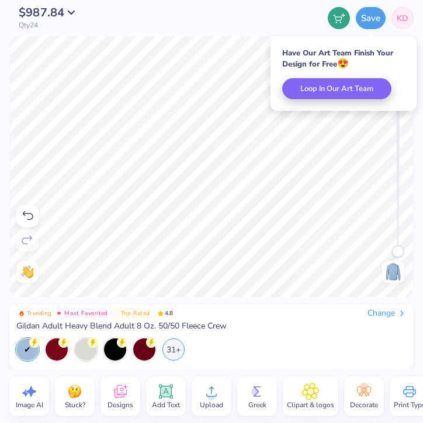
click at [397, 18] on span "KD" at bounding box center [402, 18] width 12 height 12
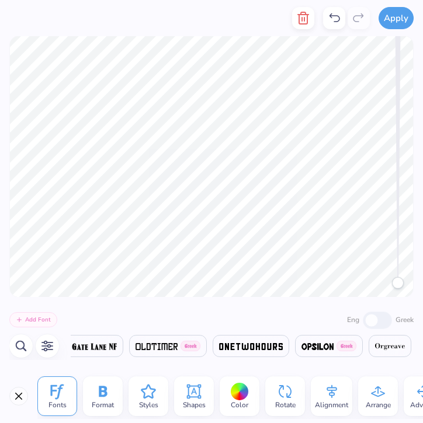
scroll to position [0, 16618]
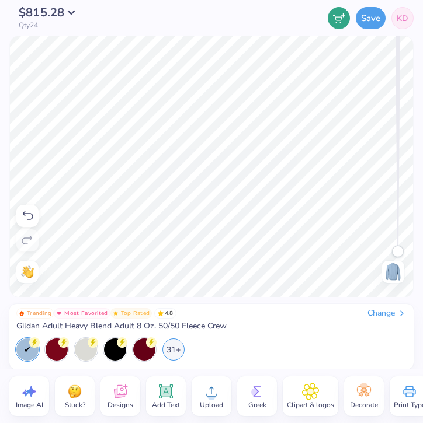
click at [386, 277] on img at bounding box center [392, 272] width 19 height 19
click at [391, 266] on img at bounding box center [392, 272] width 19 height 19
click at [366, 20] on button "Save" at bounding box center [370, 16] width 30 height 22
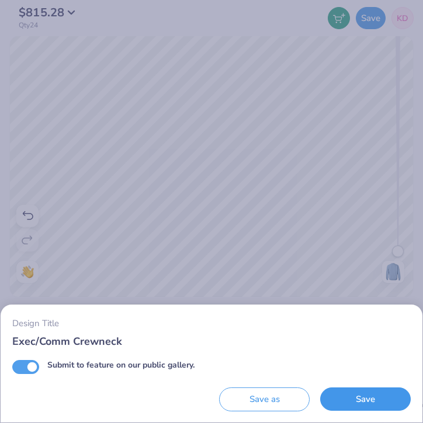
click at [357, 397] on button "Save" at bounding box center [365, 400] width 90 height 24
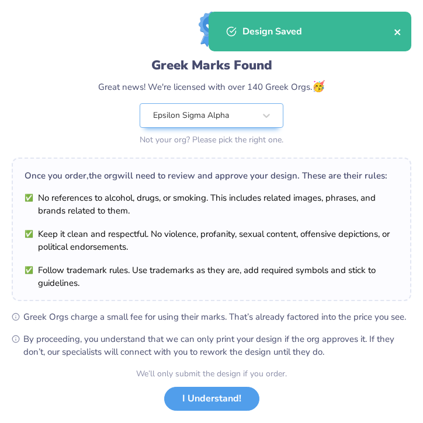
click at [395, 28] on icon "close" at bounding box center [397, 31] width 8 height 9
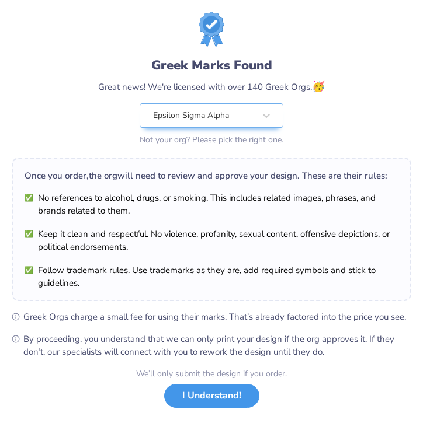
click at [220, 398] on button "I Understand!" at bounding box center [211, 396] width 95 height 24
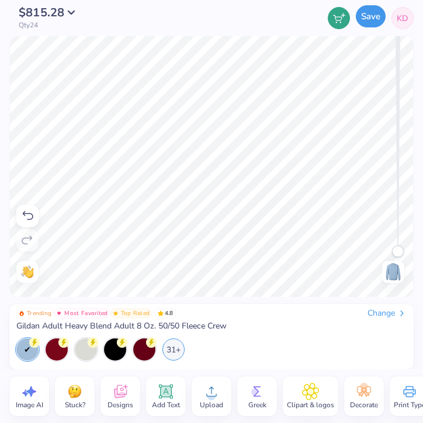
click at [366, 16] on button "Save" at bounding box center [370, 16] width 30 height 22
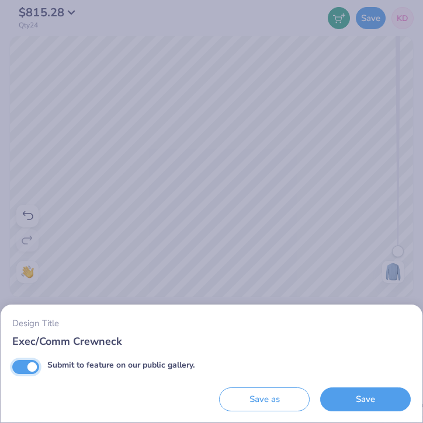
click at [29, 370] on input "Submit to feature on our public gallery." at bounding box center [25, 367] width 27 height 14
checkbox input "false"
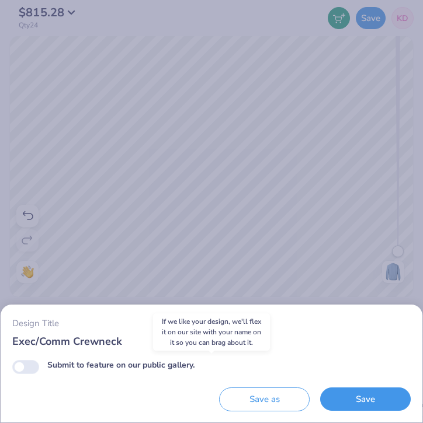
click at [346, 393] on button "Save" at bounding box center [365, 400] width 90 height 24
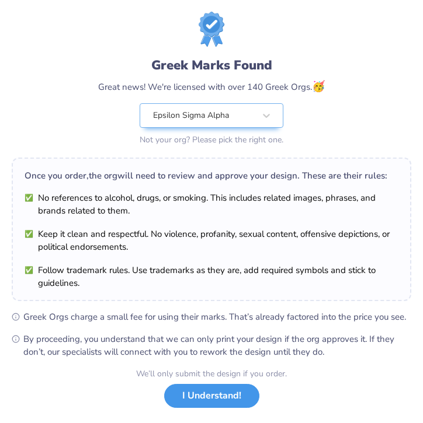
click at [229, 395] on button "I Understand!" at bounding box center [211, 396] width 95 height 24
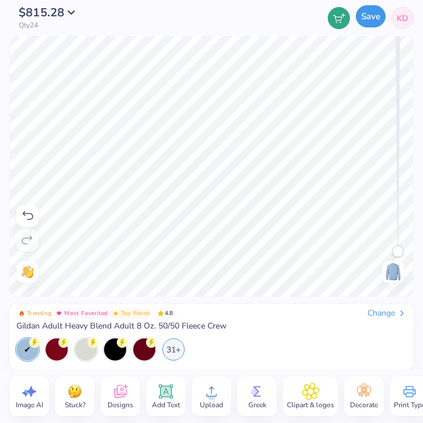
click at [374, 15] on button "Save" at bounding box center [370, 16] width 30 height 22
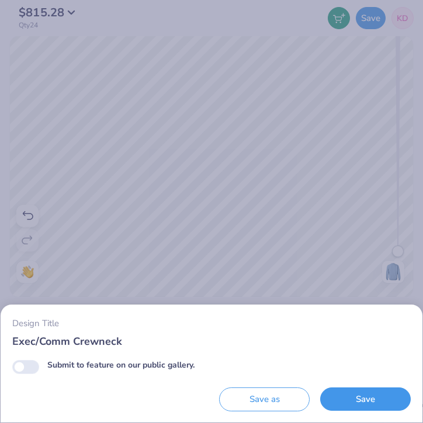
click at [381, 402] on button "Save" at bounding box center [365, 400] width 90 height 24
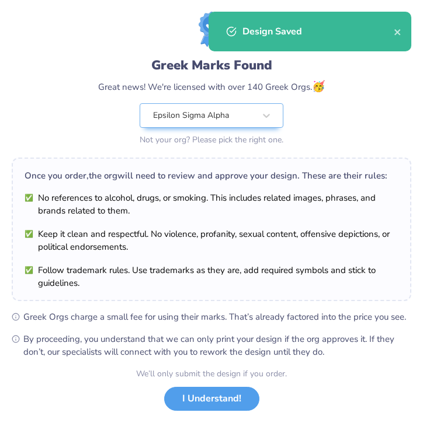
click at [403, 27] on div "Design Saved" at bounding box center [309, 32] width 203 height 40
click at [400, 29] on icon "close" at bounding box center [397, 31] width 8 height 9
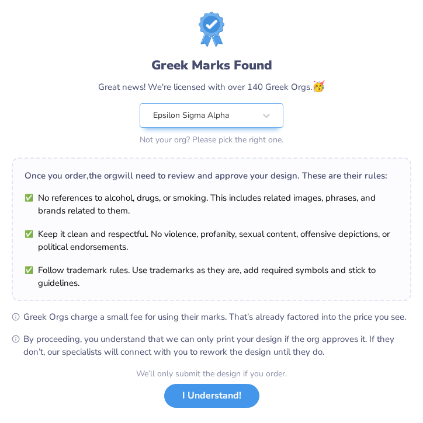
click at [226, 392] on button "I Understand!" at bounding box center [211, 396] width 95 height 24
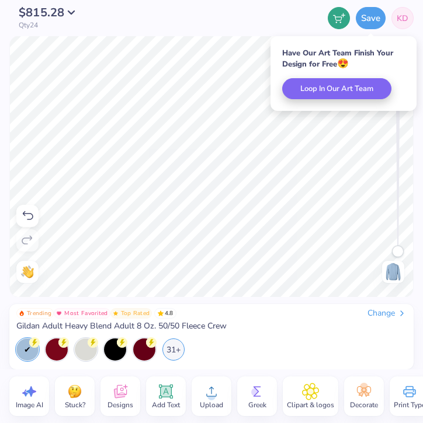
click at [400, 20] on span "KD" at bounding box center [402, 18] width 12 height 12
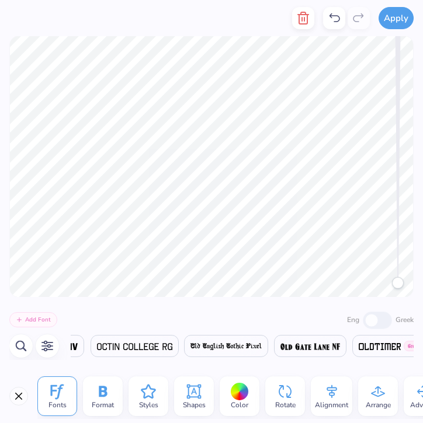
scroll to position [0, 16618]
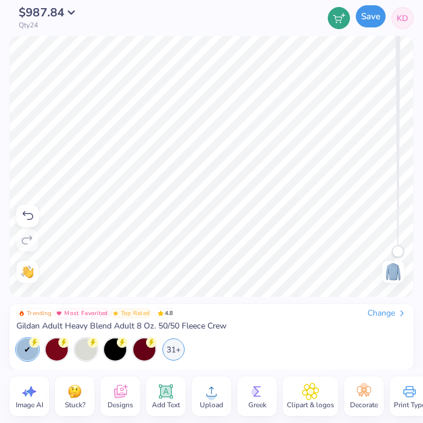
click at [372, 20] on button "Save" at bounding box center [370, 16] width 30 height 22
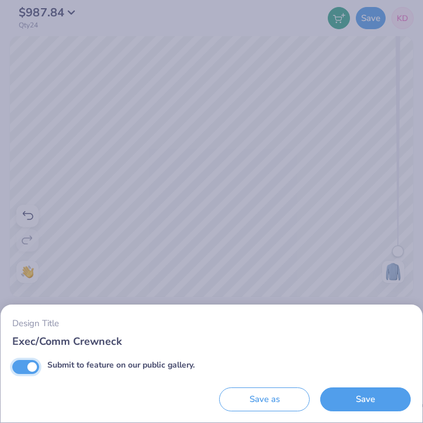
click at [33, 367] on input "Submit to feature on our public gallery." at bounding box center [25, 367] width 27 height 14
checkbox input "false"
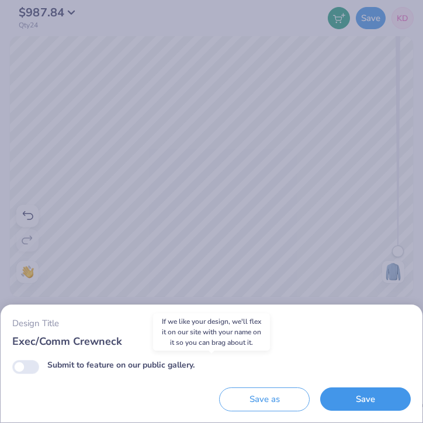
click at [350, 401] on button "Save" at bounding box center [365, 400] width 90 height 24
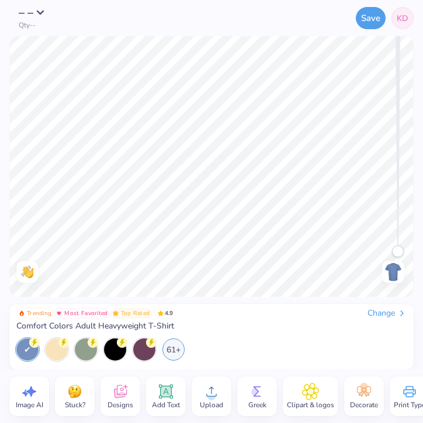
click at [217, 400] on span "Upload" at bounding box center [211, 404] width 23 height 9
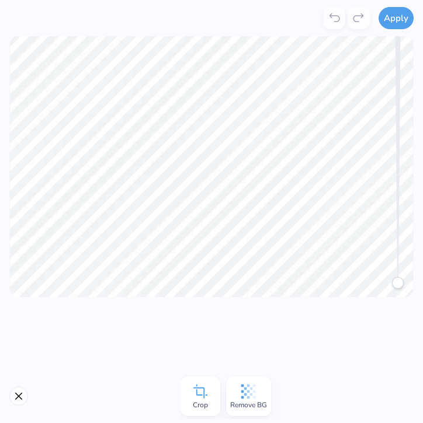
click at [241, 383] on icon at bounding box center [248, 392] width 18 height 18
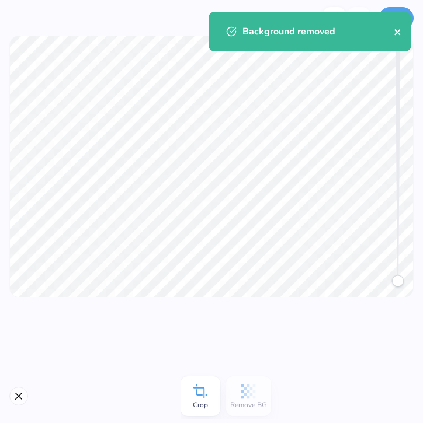
click at [399, 30] on icon "close" at bounding box center [397, 32] width 6 height 6
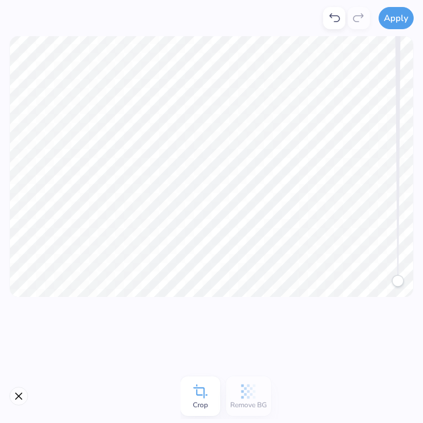
click at [400, 20] on button "Apply" at bounding box center [395, 18] width 35 height 22
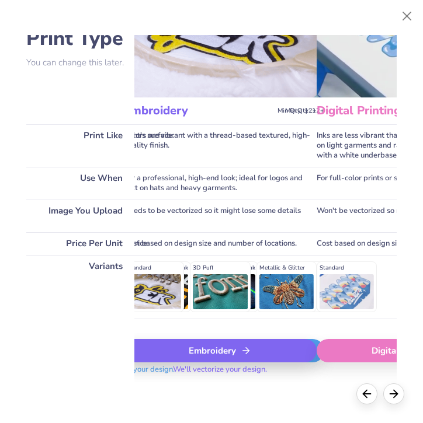
scroll to position [75, 188]
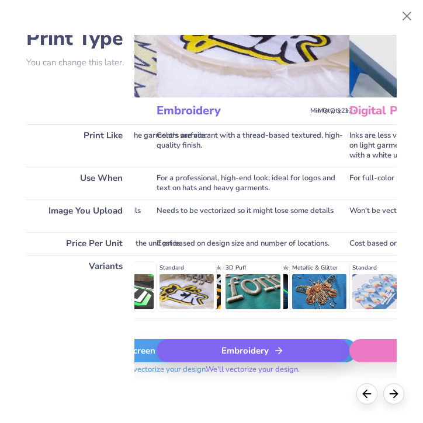
click at [265, 349] on div "Embroidery" at bounding box center [252, 350] width 193 height 23
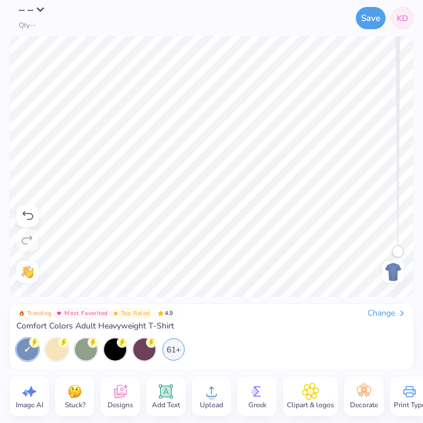
click at [39, 16] on div "– – Qty --" at bounding box center [30, 18] width 42 height 22
click at [33, 26] on span "Qty --" at bounding box center [27, 25] width 17 height 8
click at [24, 19] on div "– – Qty --" at bounding box center [30, 18] width 42 height 22
click at [24, 15] on span "– –" at bounding box center [26, 10] width 15 height 16
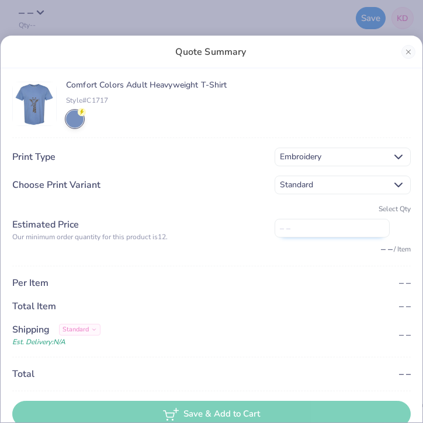
click at [308, 226] on input "number" at bounding box center [331, 228] width 115 height 19
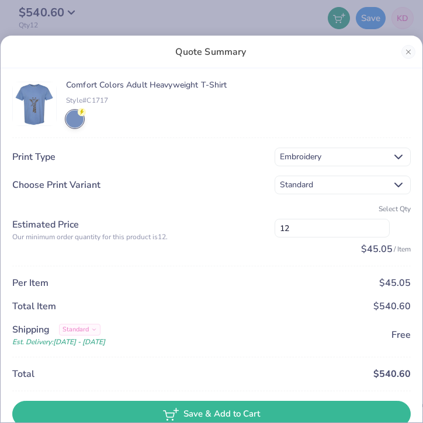
type input "1"
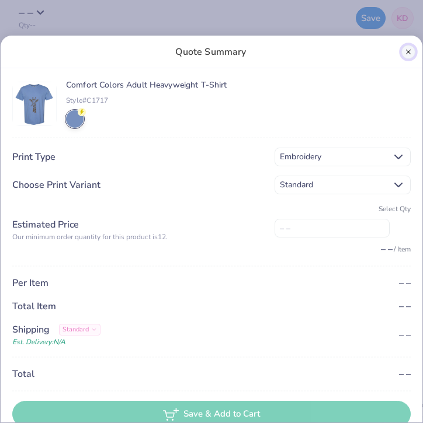
click at [410, 48] on button "Close" at bounding box center [408, 52] width 14 height 14
